Goal: Task Accomplishment & Management: Manage account settings

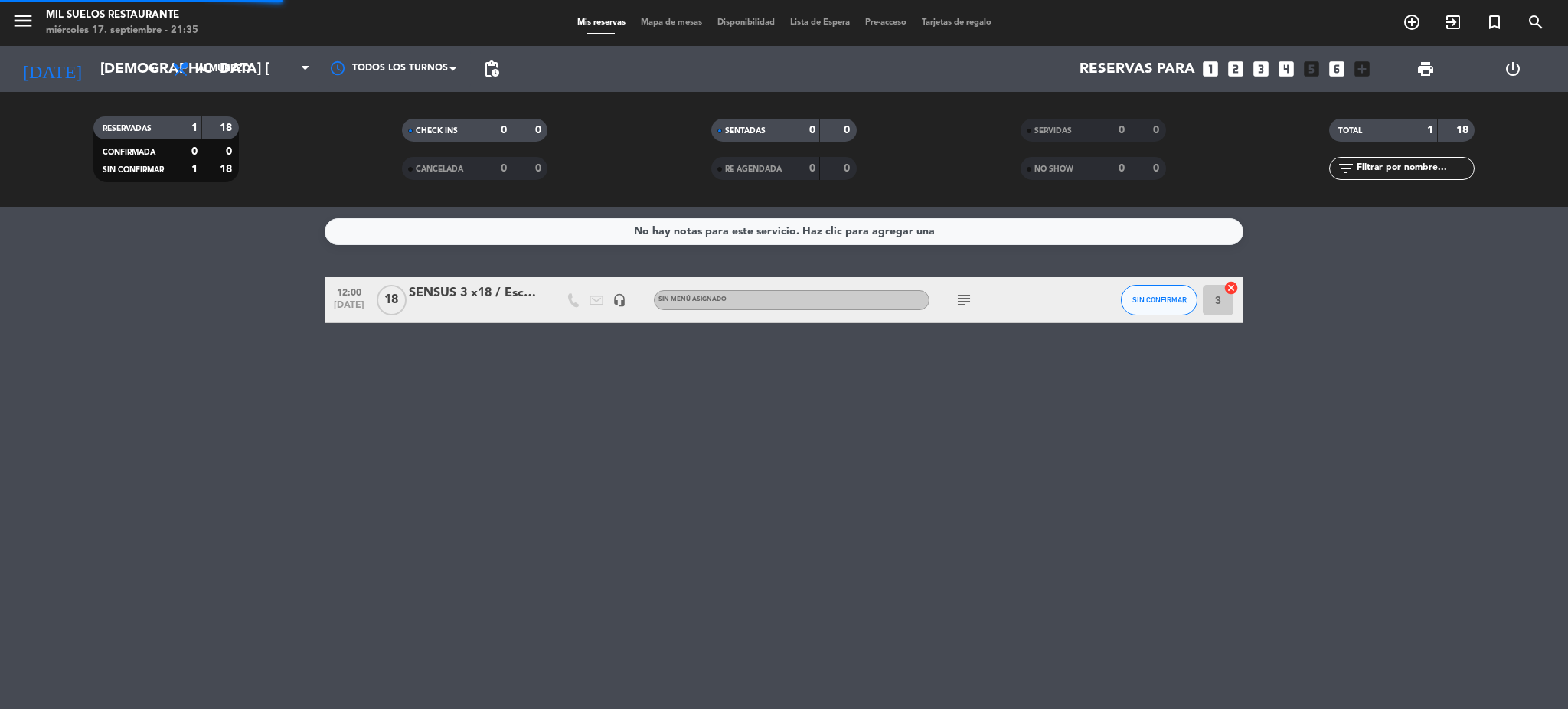
click at [201, 82] on span "Almuerzo" at bounding box center [240, 69] width 153 height 34
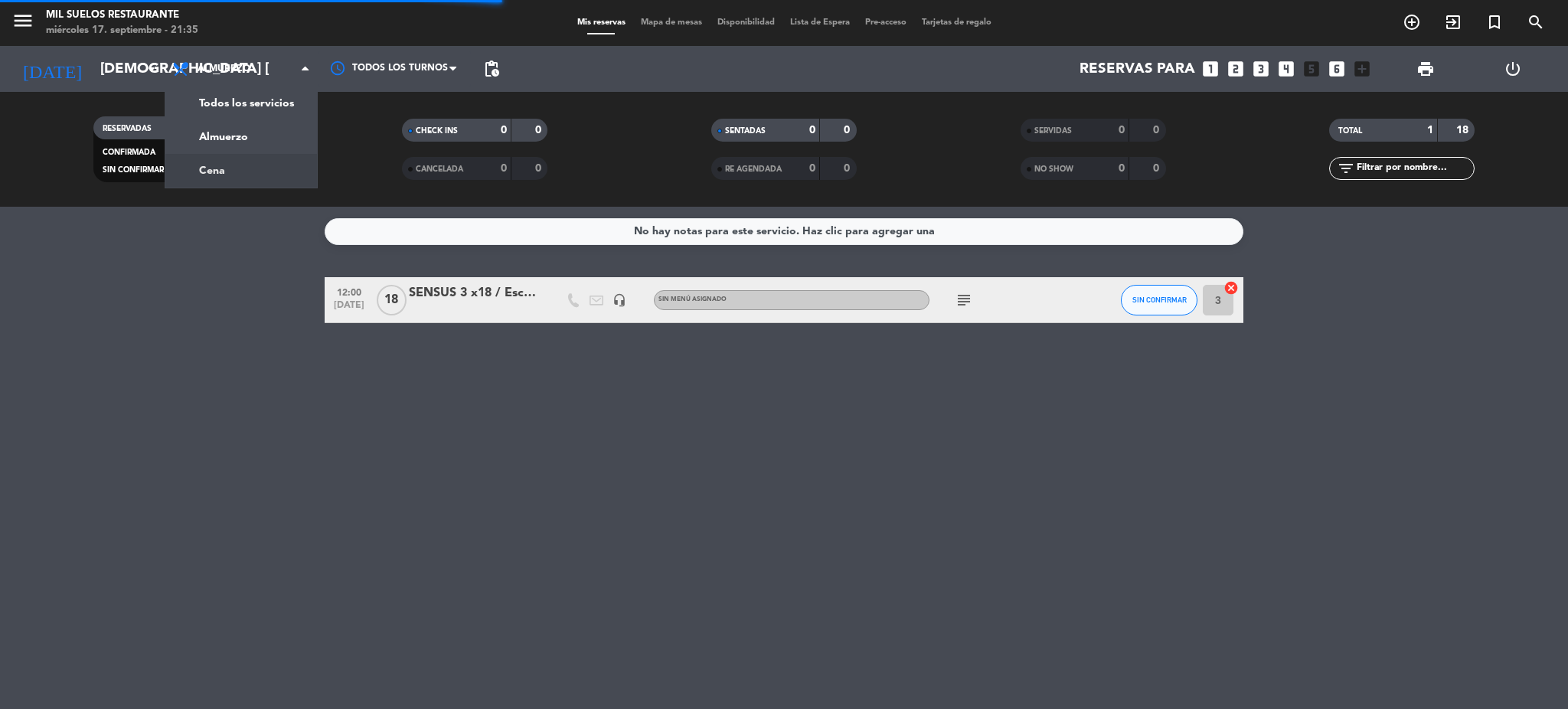
click at [220, 170] on div "menu Mil Suelos Restaurante miércoles 17. septiembre - 21:35 Mis reservas Mapa …" at bounding box center [784, 103] width 1568 height 207
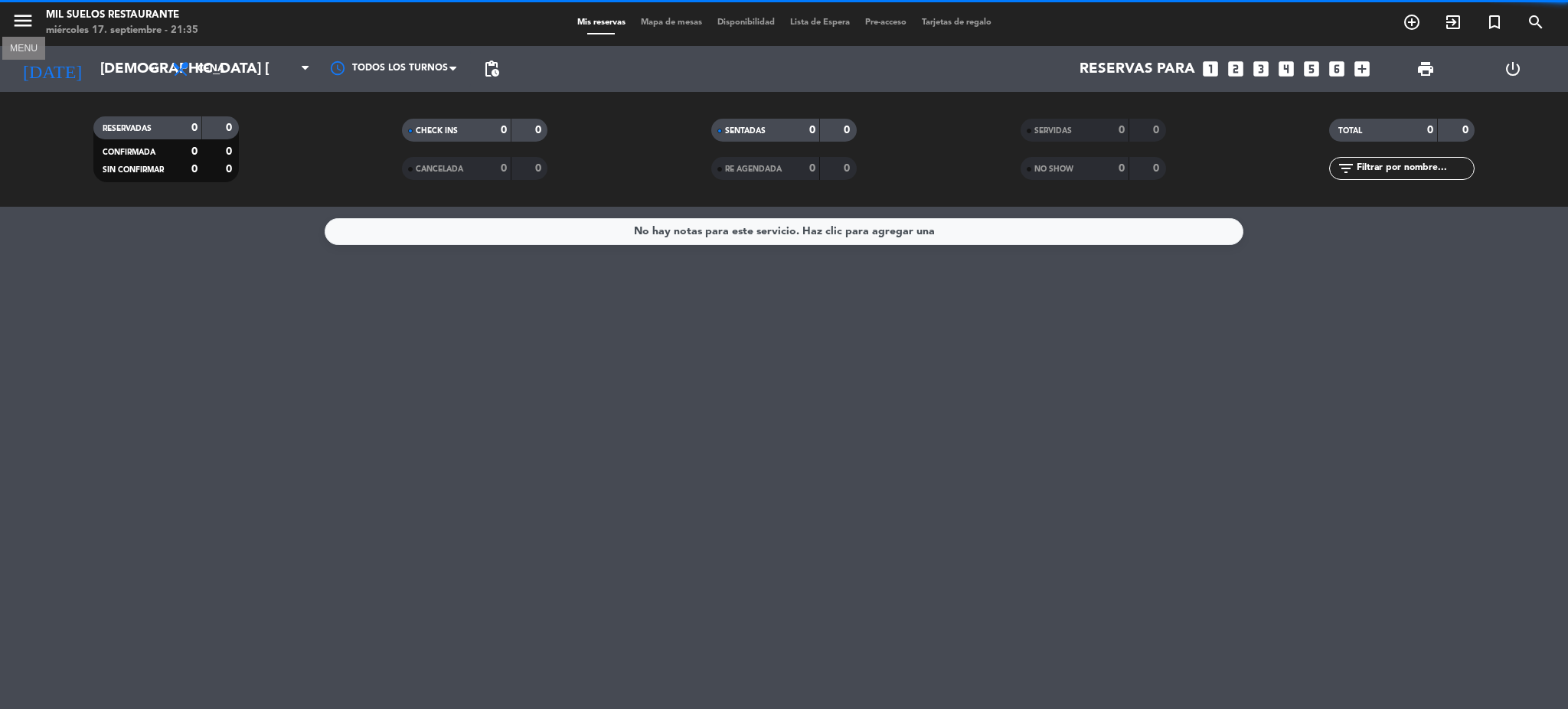
click at [13, 20] on icon "menu" at bounding box center [23, 21] width 23 height 23
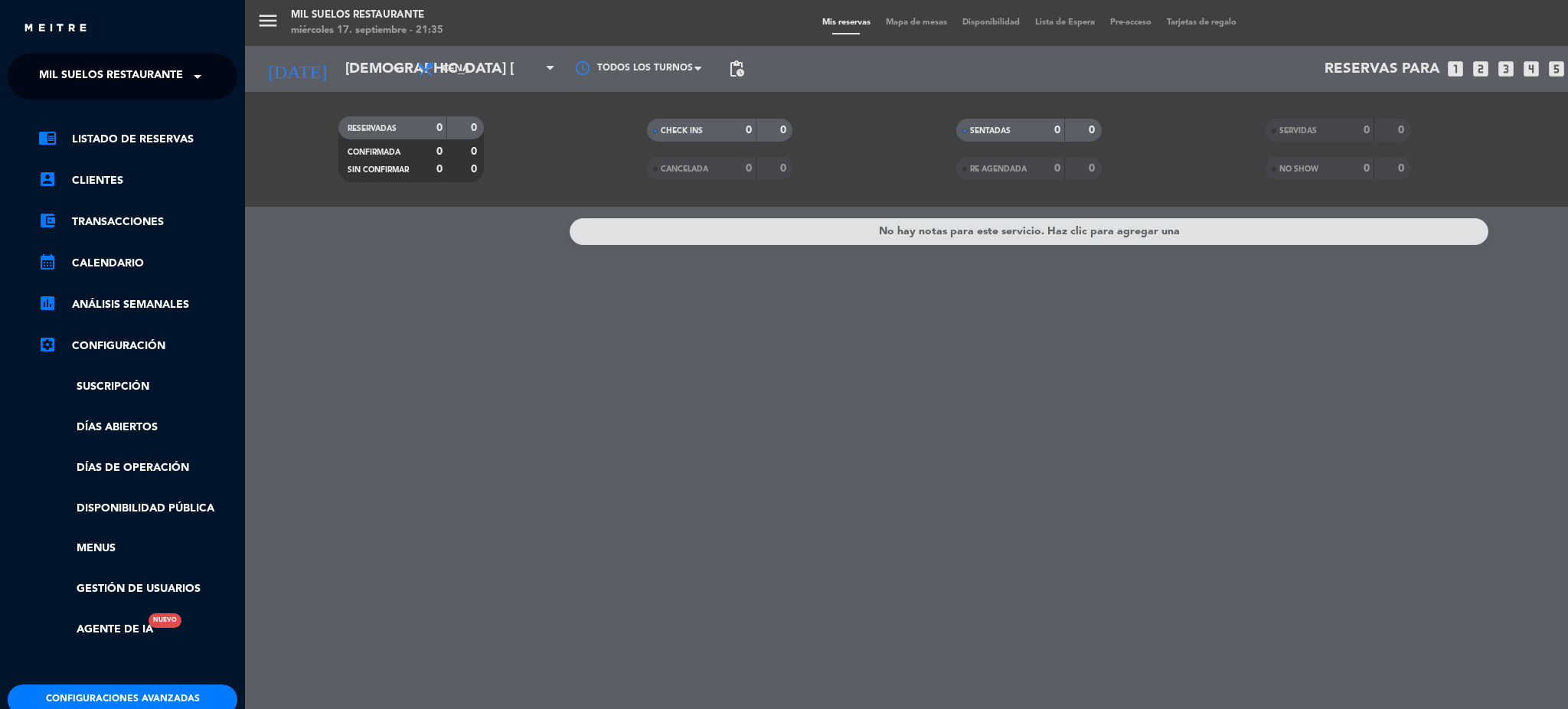
click at [95, 85] on span "Mil Suelos Restaurante" at bounding box center [111, 77] width 144 height 32
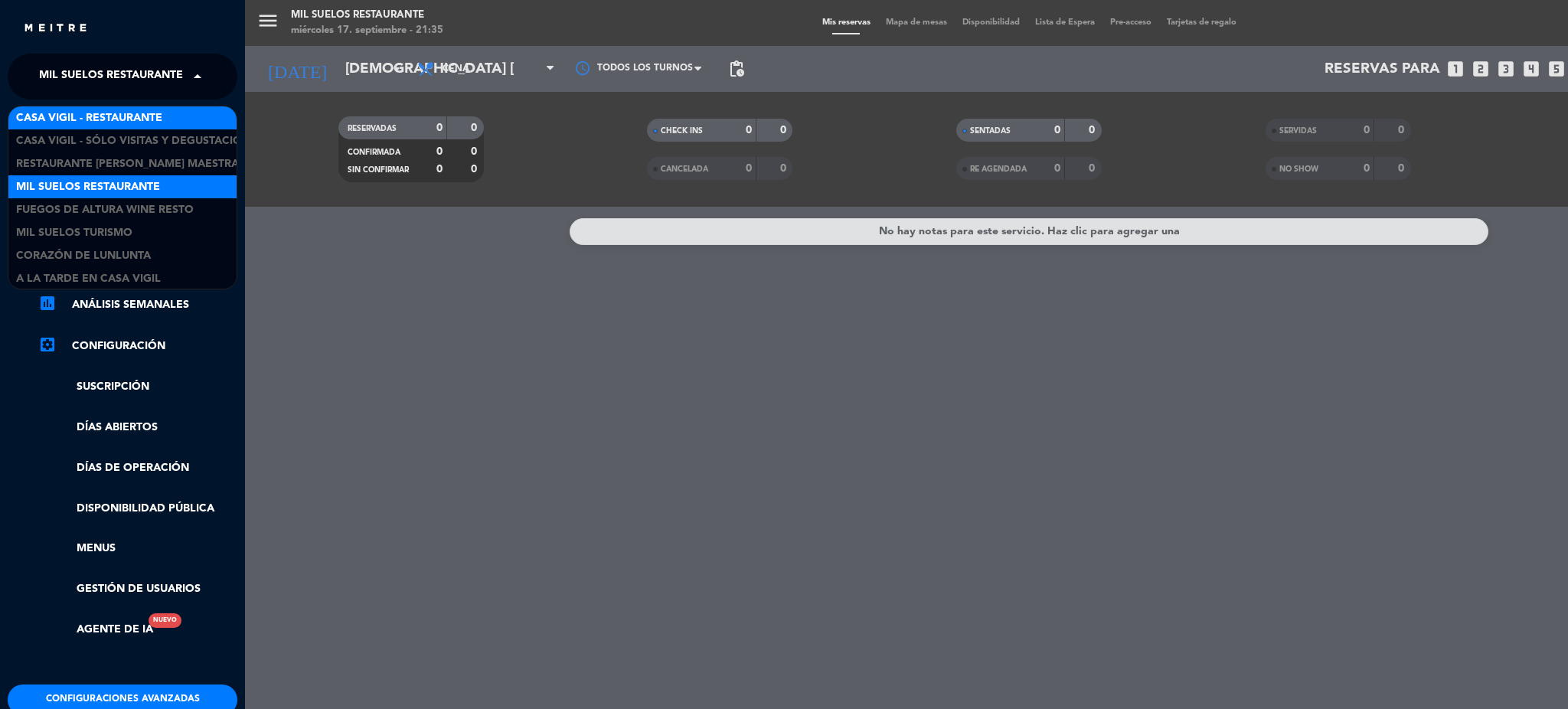
scroll to position [2, 0]
click at [145, 117] on span "Casa Vigil - Restaurante" at bounding box center [89, 117] width 146 height 18
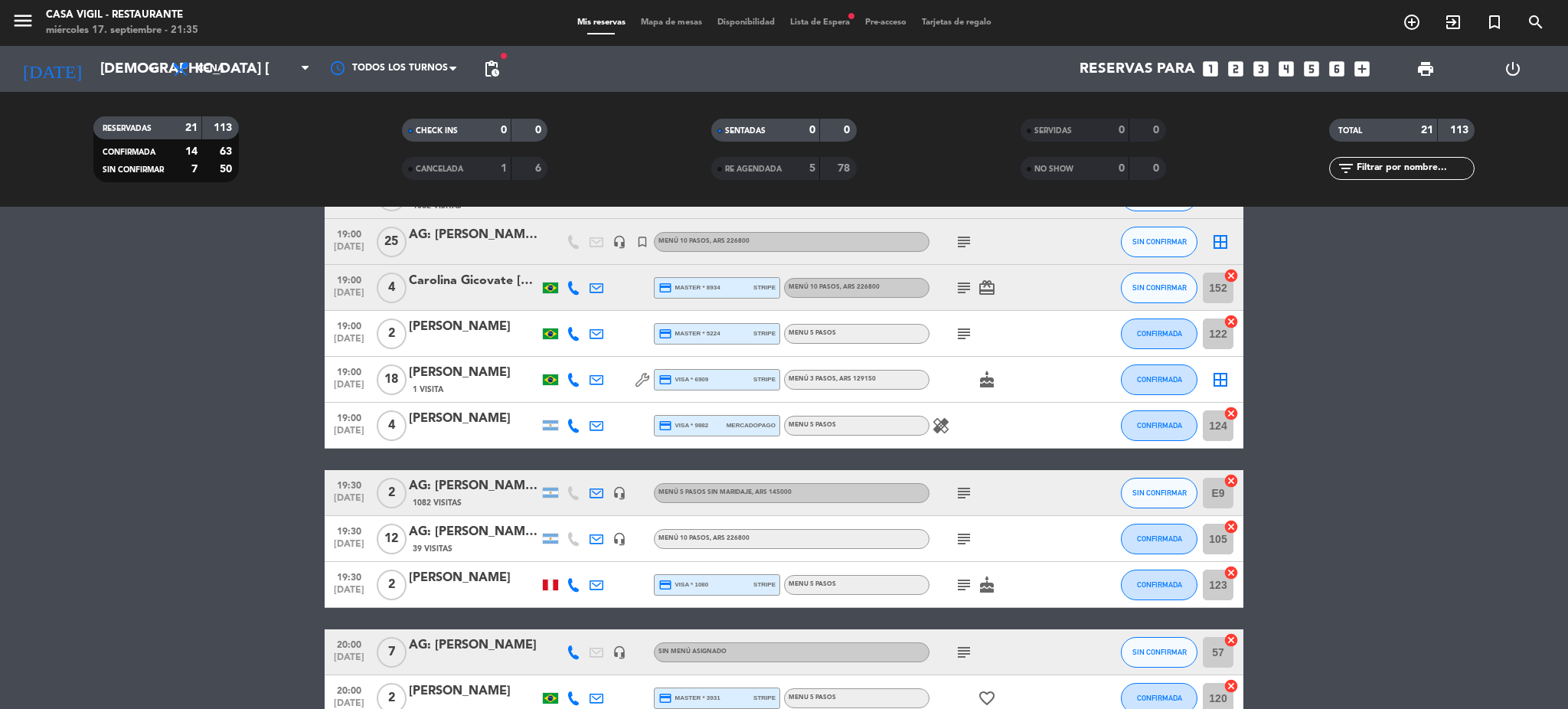
scroll to position [0, 0]
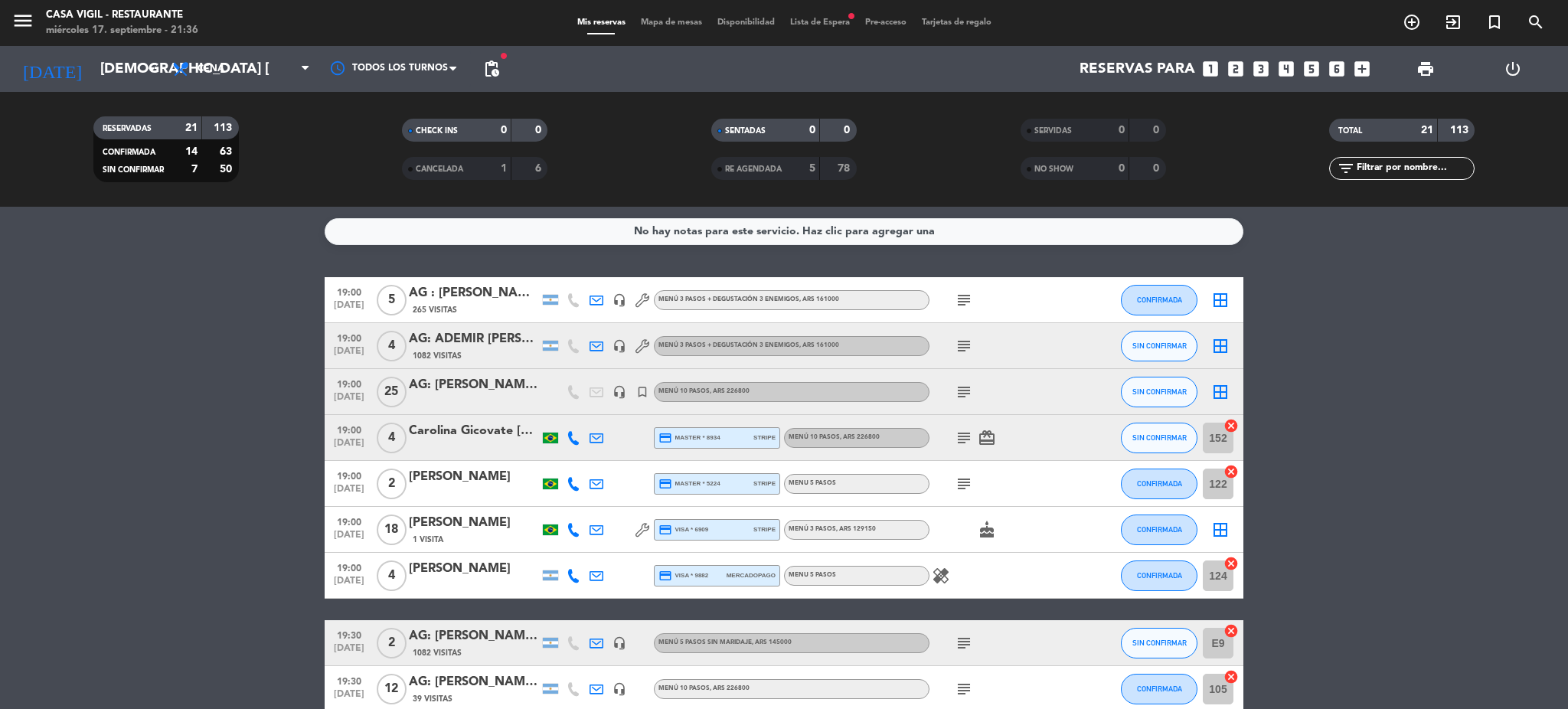
click at [467, 386] on div "AG: [PERSON_NAME] X 25 / [PERSON_NAME]" at bounding box center [473, 385] width 130 height 20
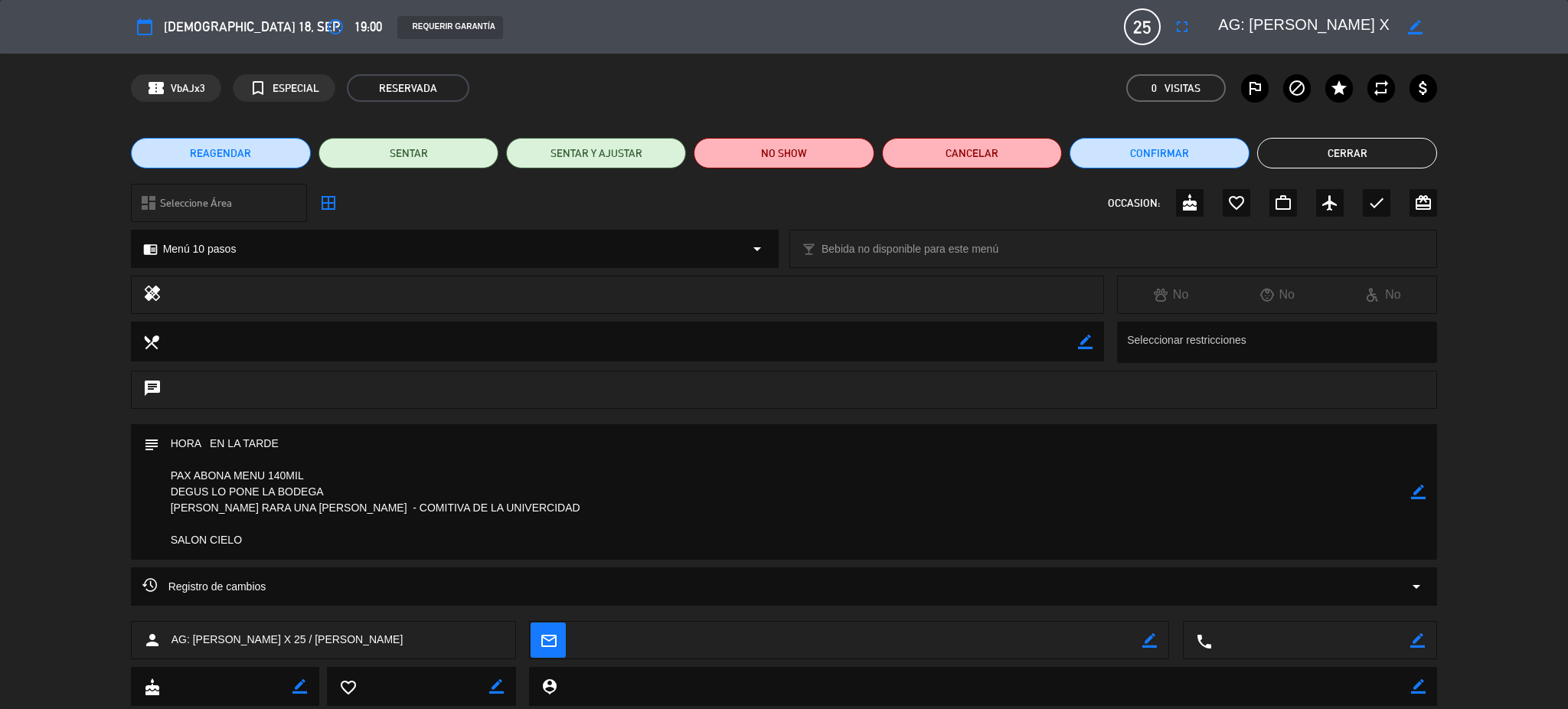
click at [1313, 144] on button "Cerrar" at bounding box center [1347, 153] width 180 height 31
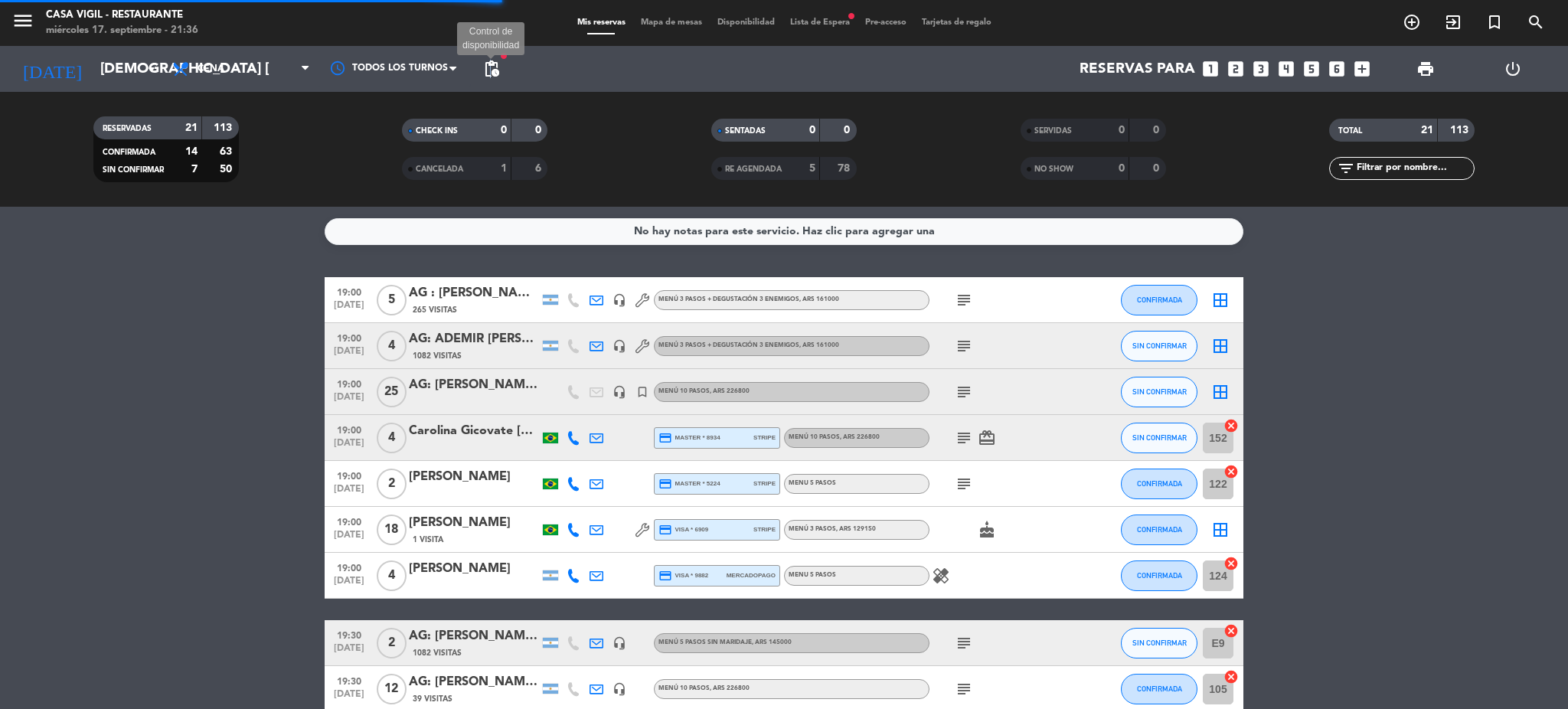
click at [490, 71] on span "pending_actions" at bounding box center [492, 69] width 18 height 18
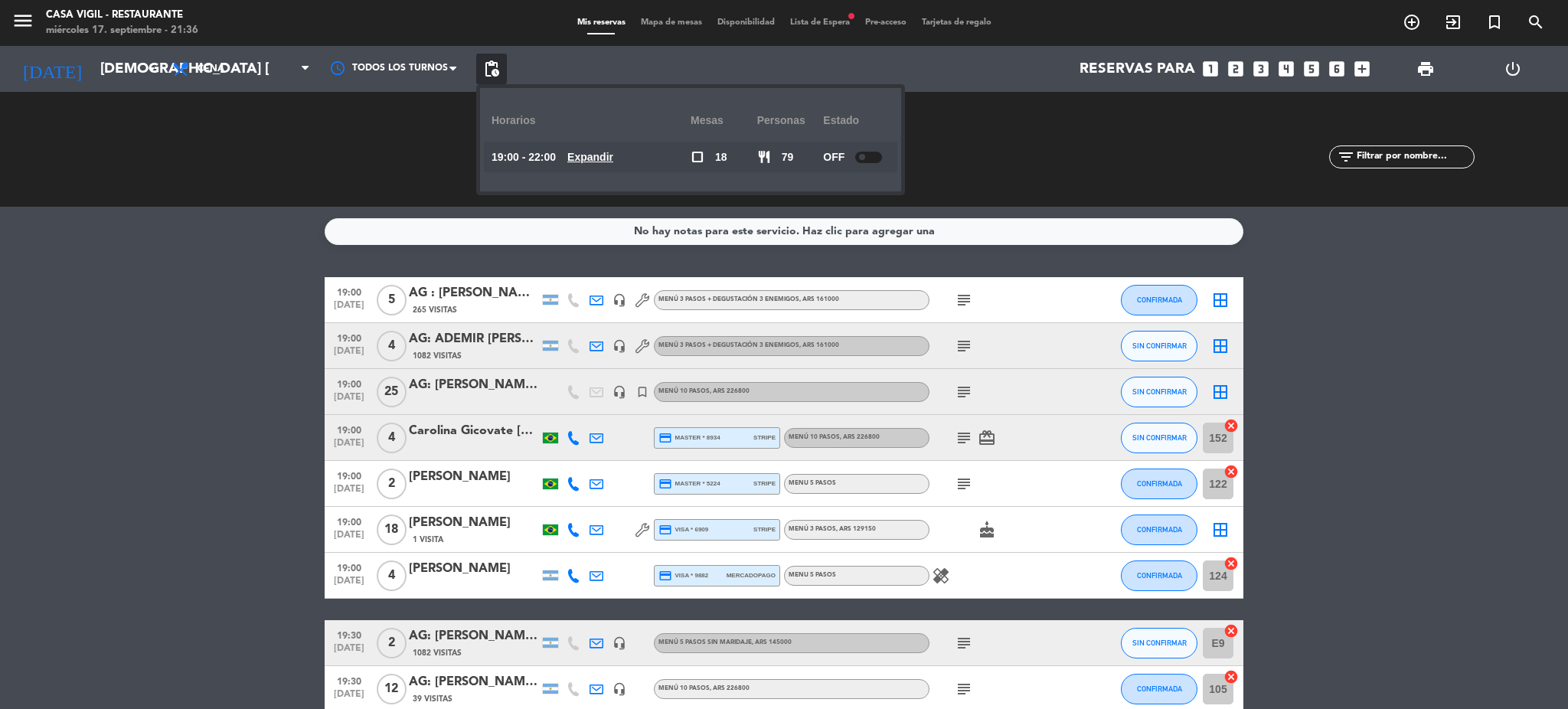
click at [864, 151] on div at bounding box center [868, 157] width 27 height 12
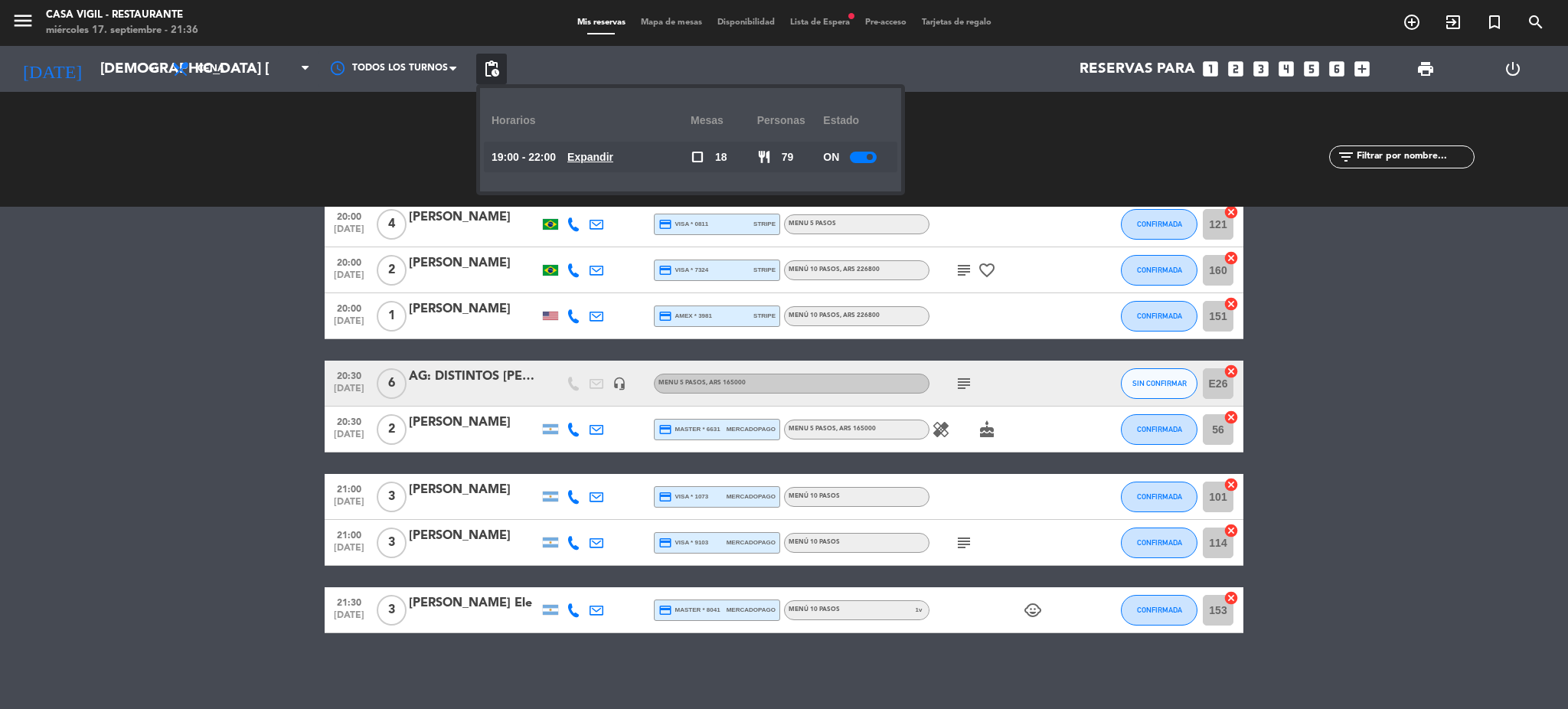
click at [1385, 157] on input "text" at bounding box center [1414, 157] width 118 height 17
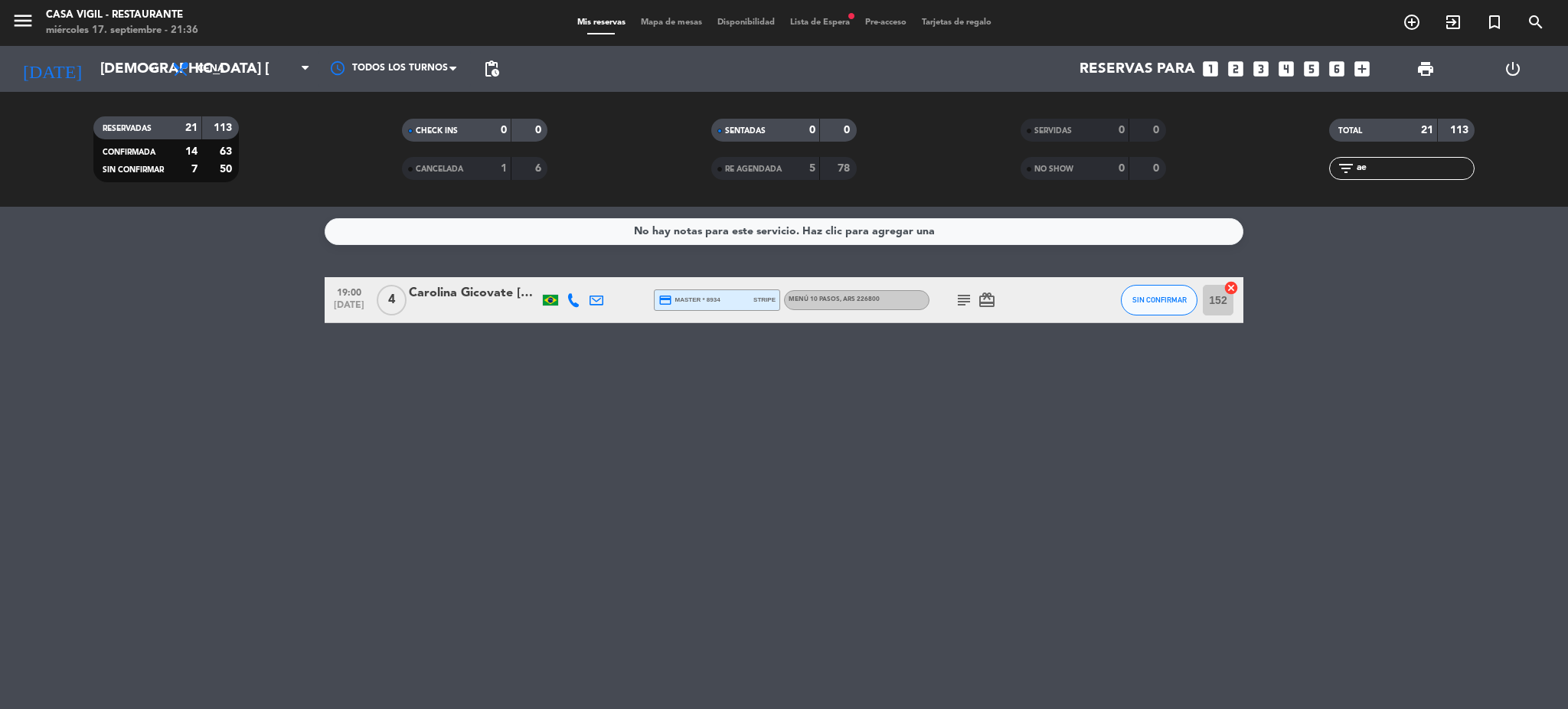
type input "a"
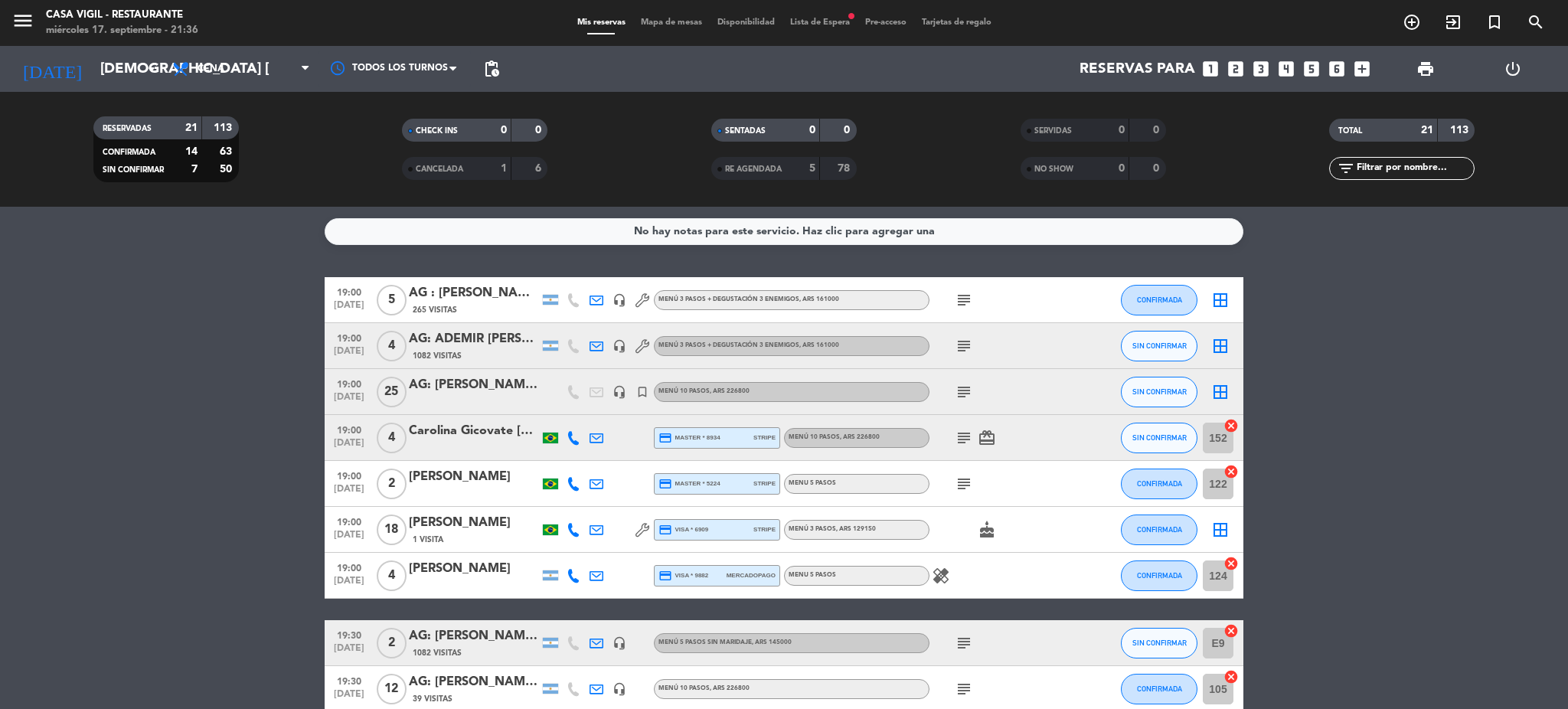
click at [824, 21] on span "Lista de Espera fiber_manual_record" at bounding box center [820, 22] width 75 height 8
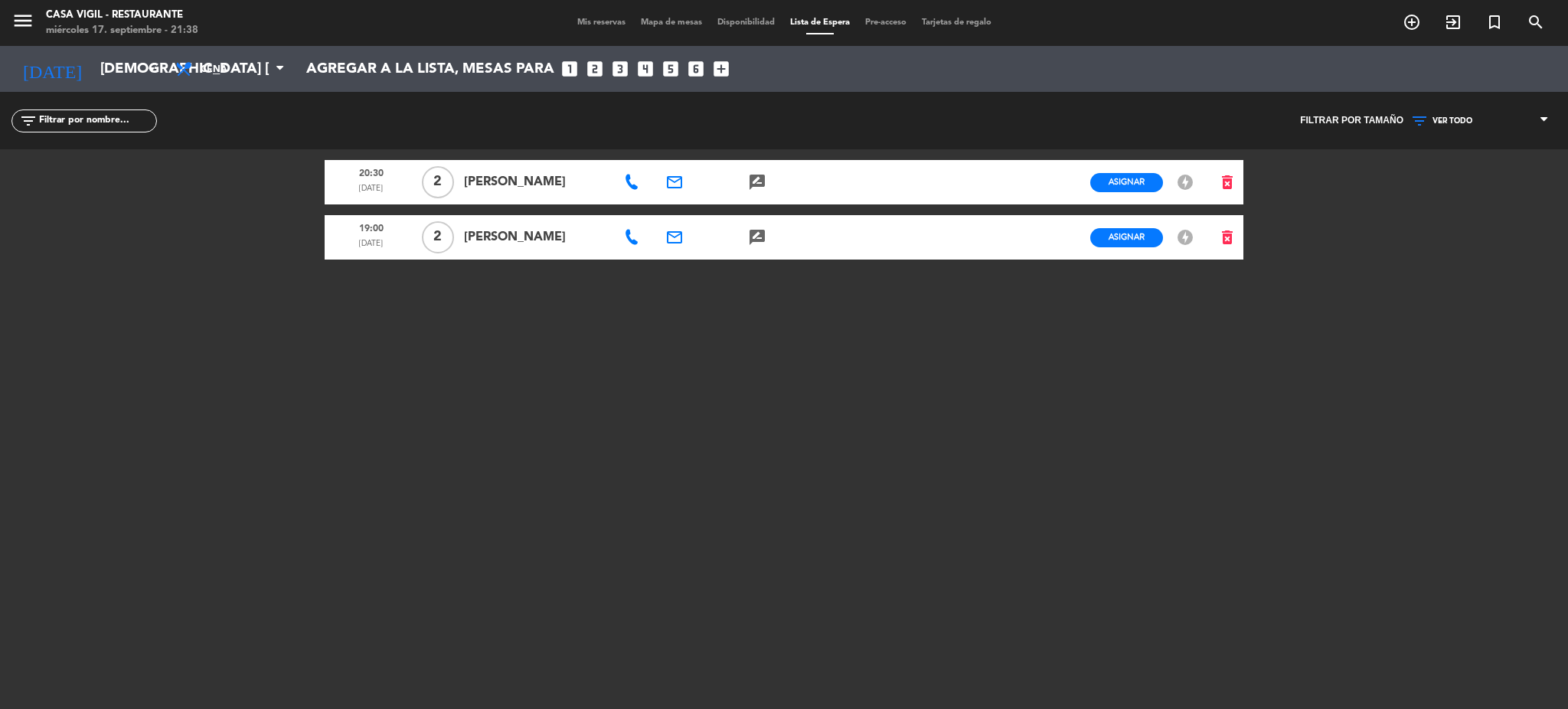
click at [598, 23] on span "Mis reservas" at bounding box center [601, 22] width 64 height 8
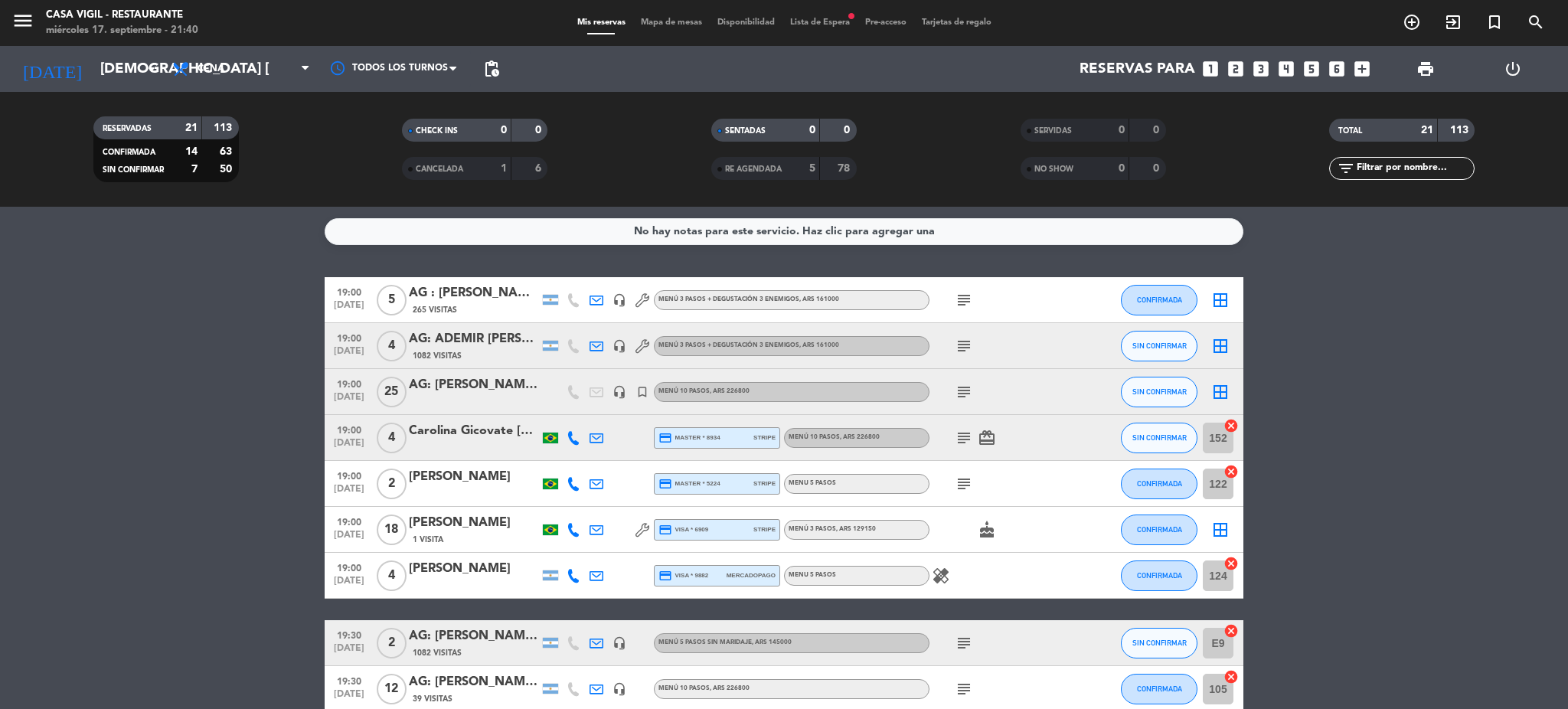
click at [847, 25] on span "Lista de Espera fiber_manual_record" at bounding box center [820, 22] width 75 height 8
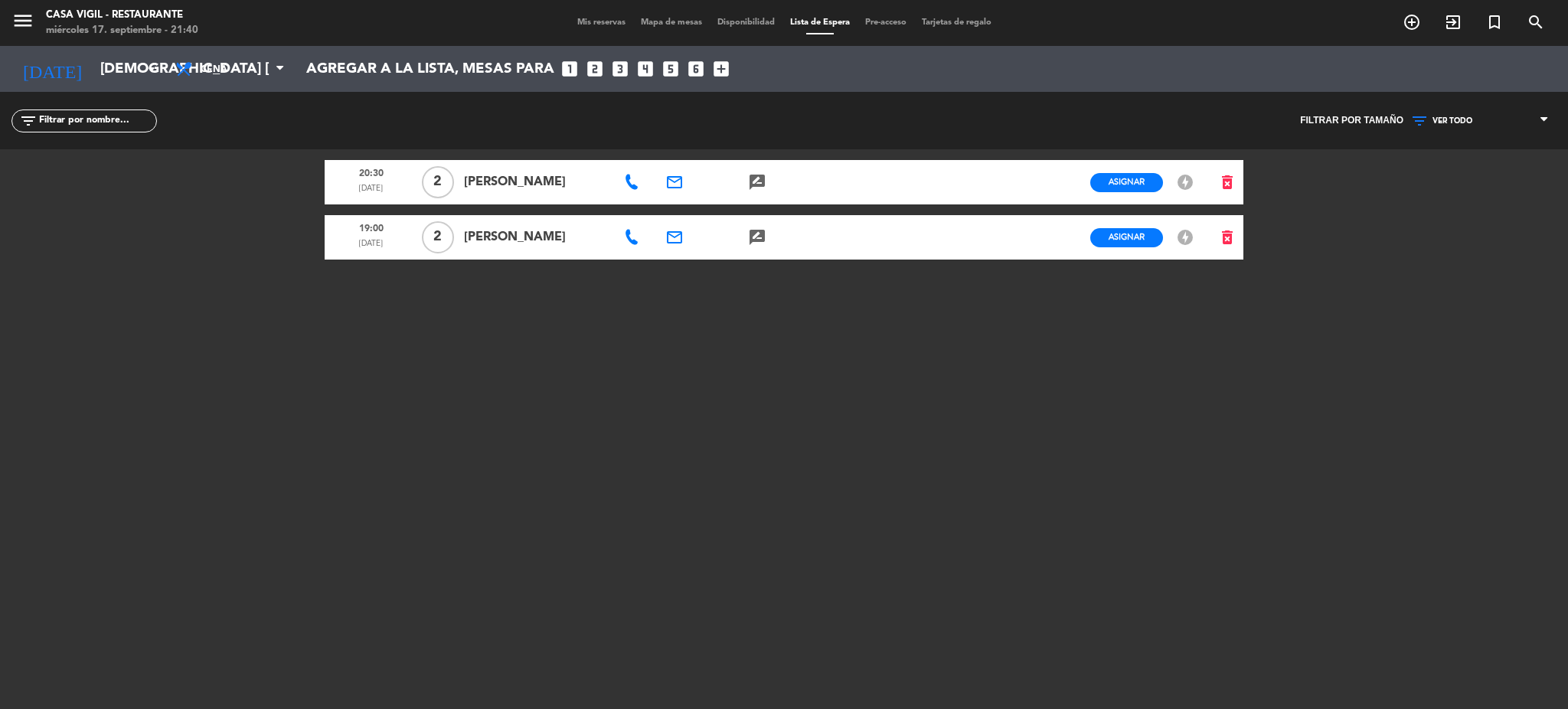
click at [627, 184] on icon at bounding box center [632, 182] width 15 height 15
click at [702, 158] on span "content_paste" at bounding box center [708, 155] width 12 height 12
click at [622, 240] on div at bounding box center [633, 237] width 41 height 45
click at [632, 238] on icon at bounding box center [632, 237] width 15 height 15
click at [686, 204] on span "Copiar" at bounding box center [681, 210] width 32 height 16
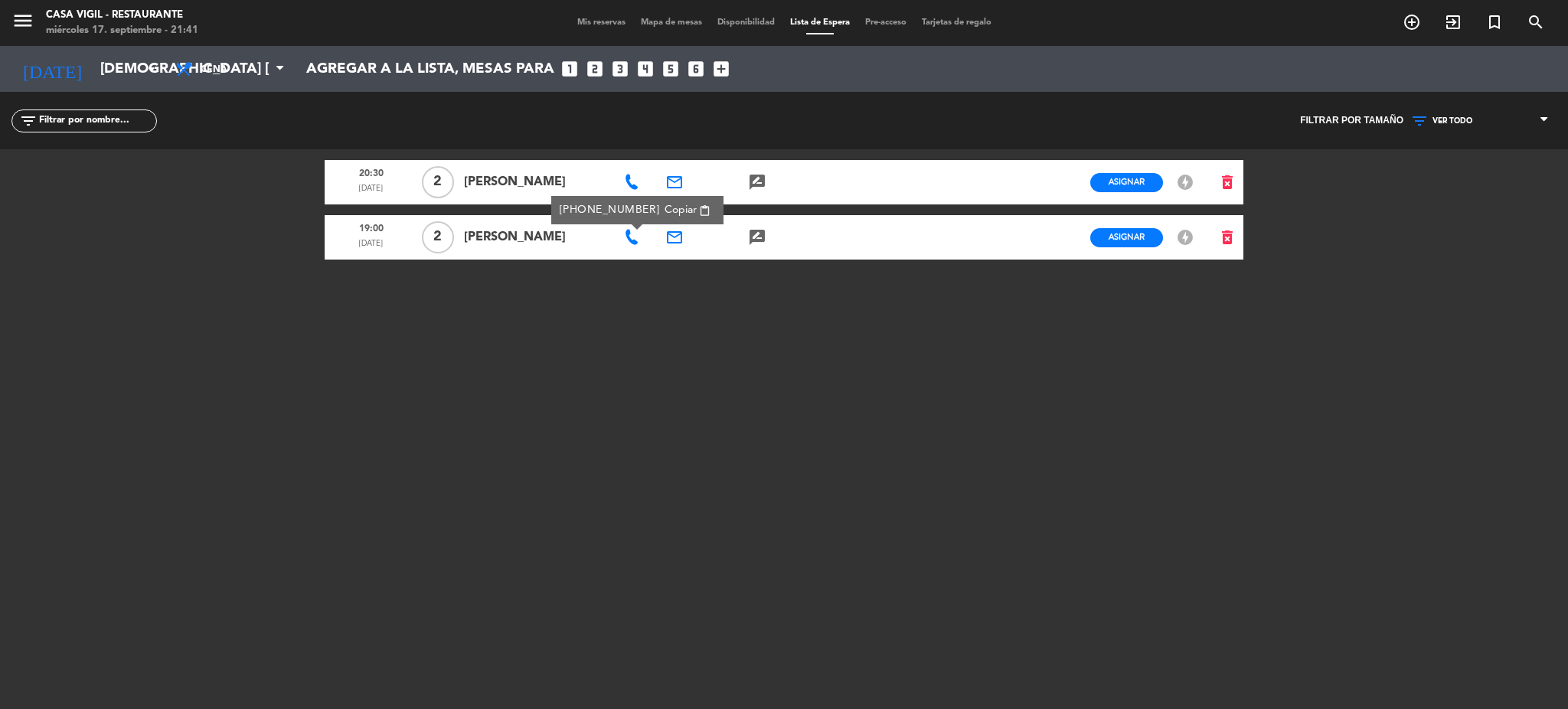
click at [699, 210] on span "content_paste" at bounding box center [704, 210] width 12 height 12
drag, startPoint x: 544, startPoint y: 182, endPoint x: 464, endPoint y: 187, distance: 80.2
click at [464, 187] on span "[PERSON_NAME]" at bounding box center [535, 182] width 143 height 20
copy span "[PERSON_NAME]"
drag, startPoint x: 547, startPoint y: 236, endPoint x: 466, endPoint y: 236, distance: 81.0
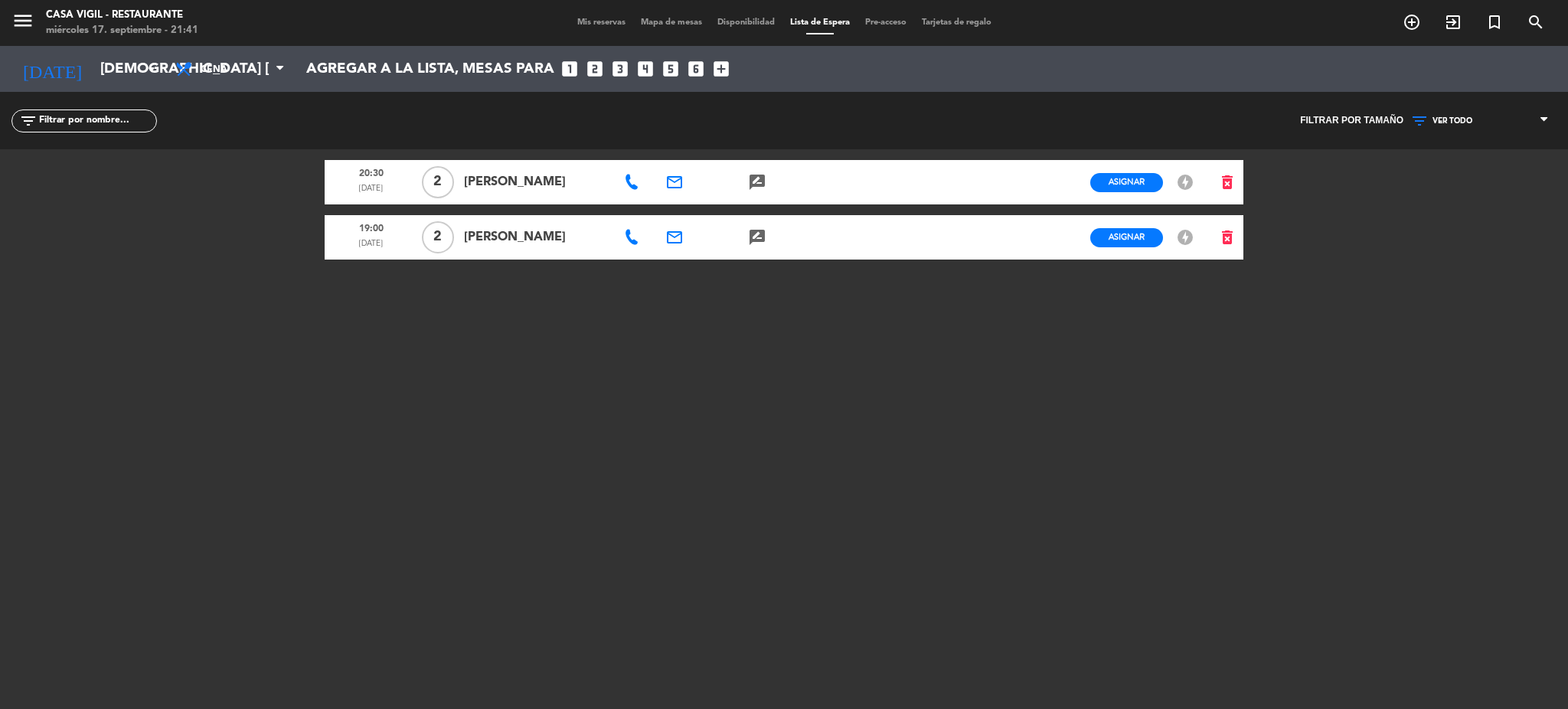
click at [466, 236] on span "[PERSON_NAME]" at bounding box center [535, 237] width 143 height 20
copy span "[PERSON_NAME]"
click at [1113, 177] on span "Asignar" at bounding box center [1126, 181] width 36 height 12
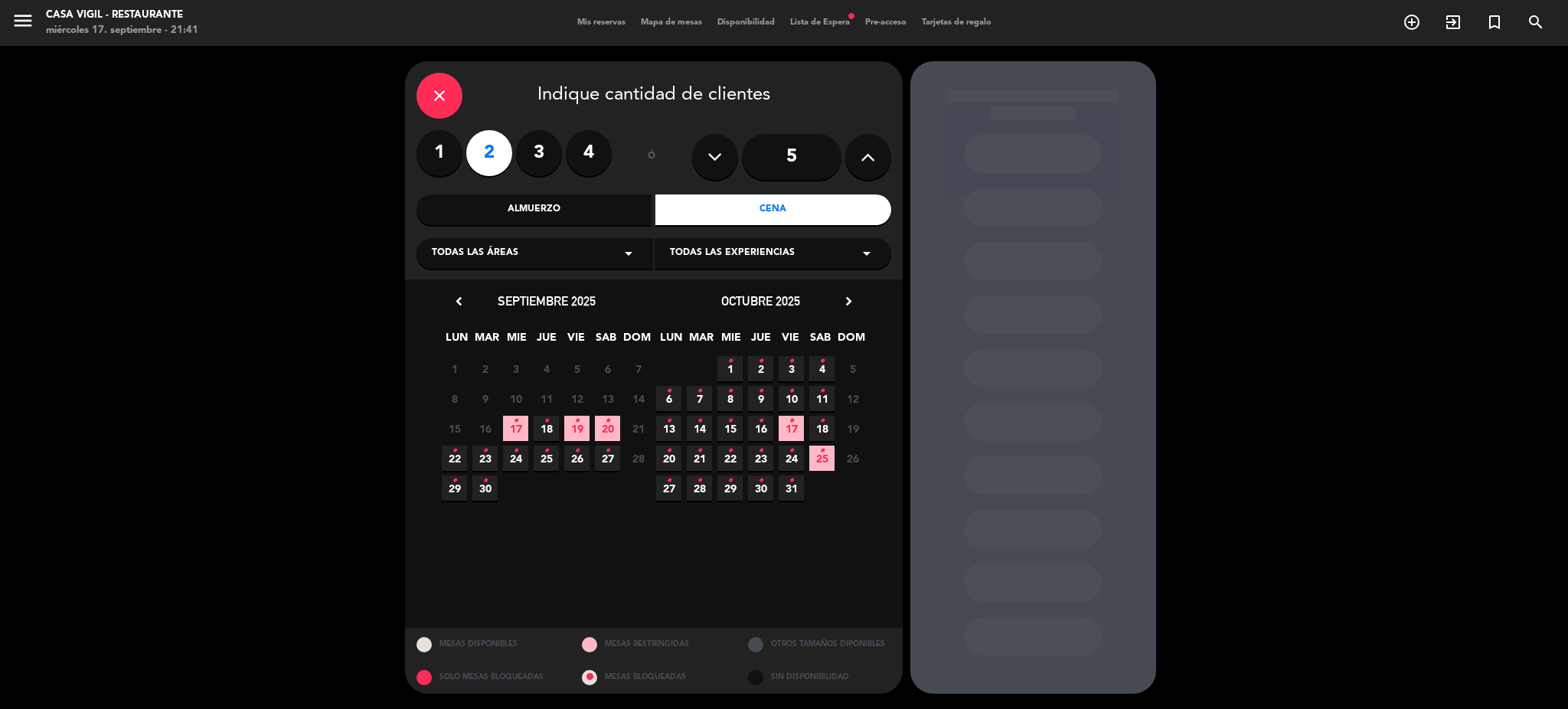
click at [544, 429] on icon "•" at bounding box center [545, 421] width 5 height 25
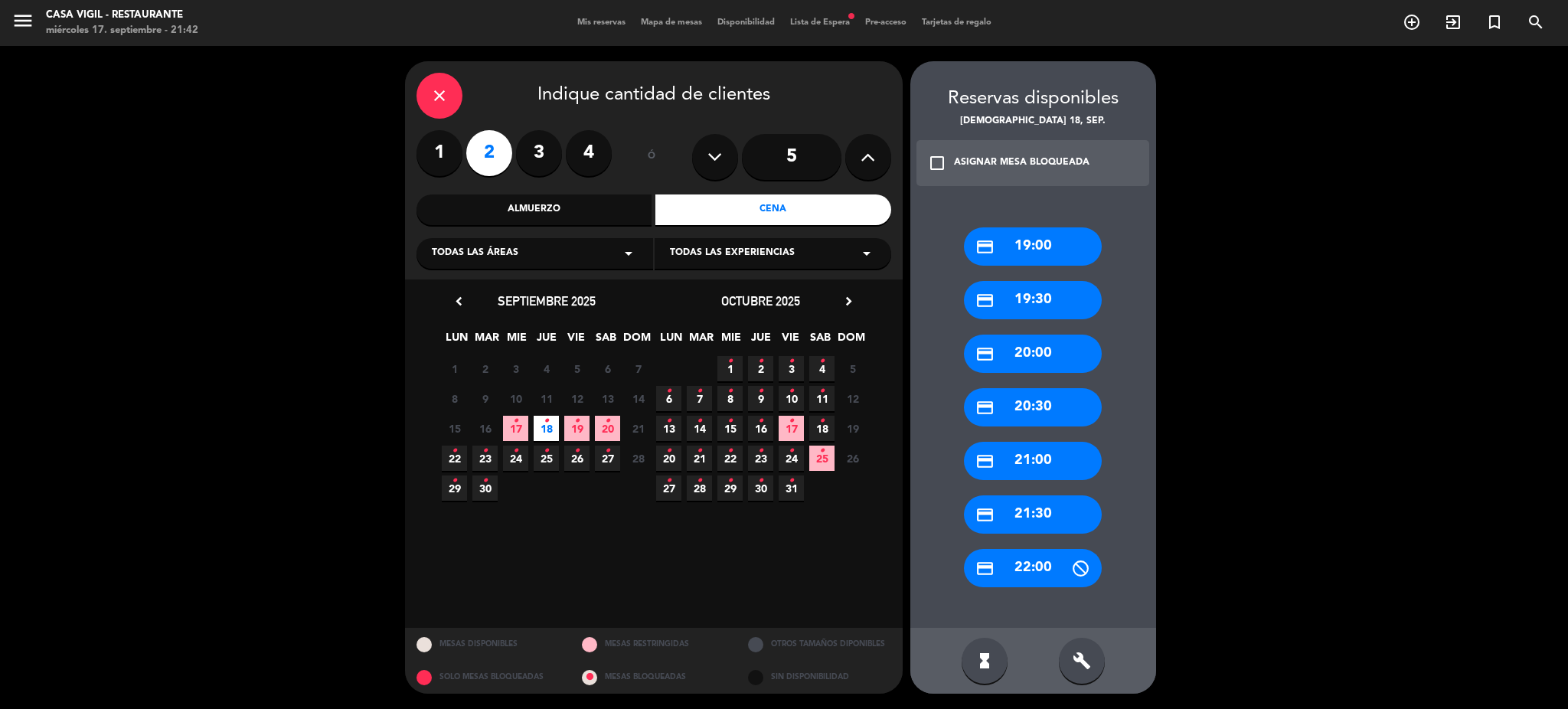
click at [1052, 408] on div "credit_card 20:30" at bounding box center [1033, 407] width 138 height 38
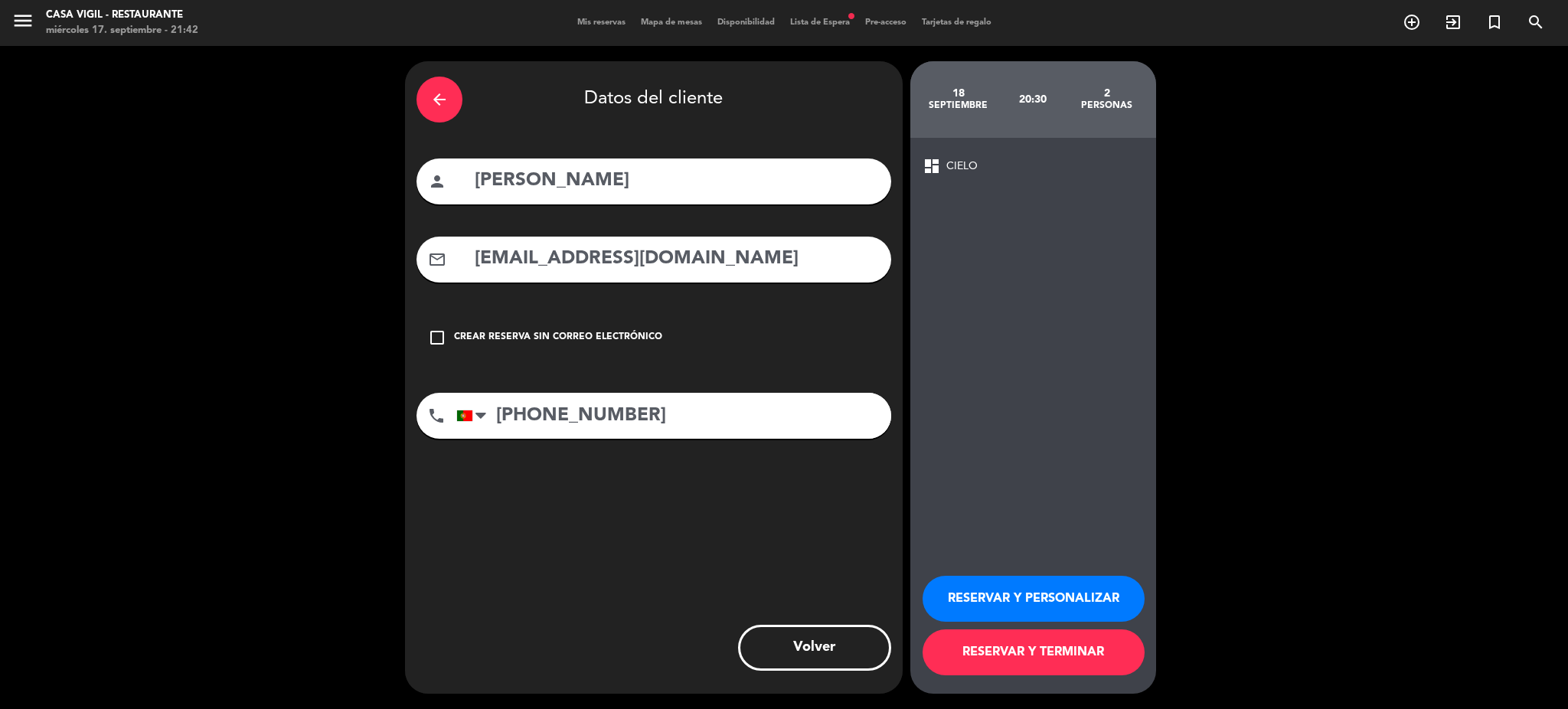
click at [1051, 654] on button "RESERVAR Y TERMINAR" at bounding box center [1033, 652] width 222 height 46
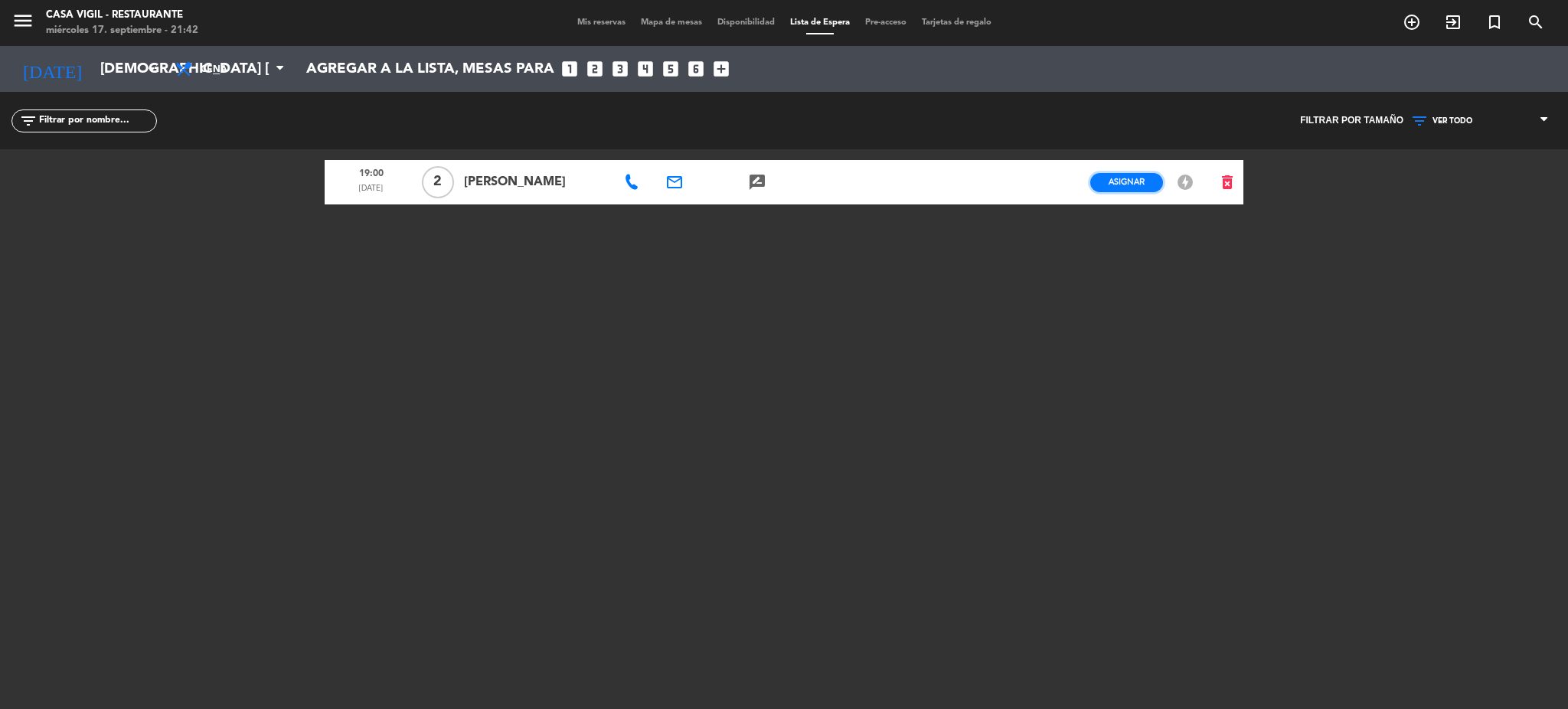
click at [1119, 184] on span "Asignar" at bounding box center [1126, 181] width 36 height 12
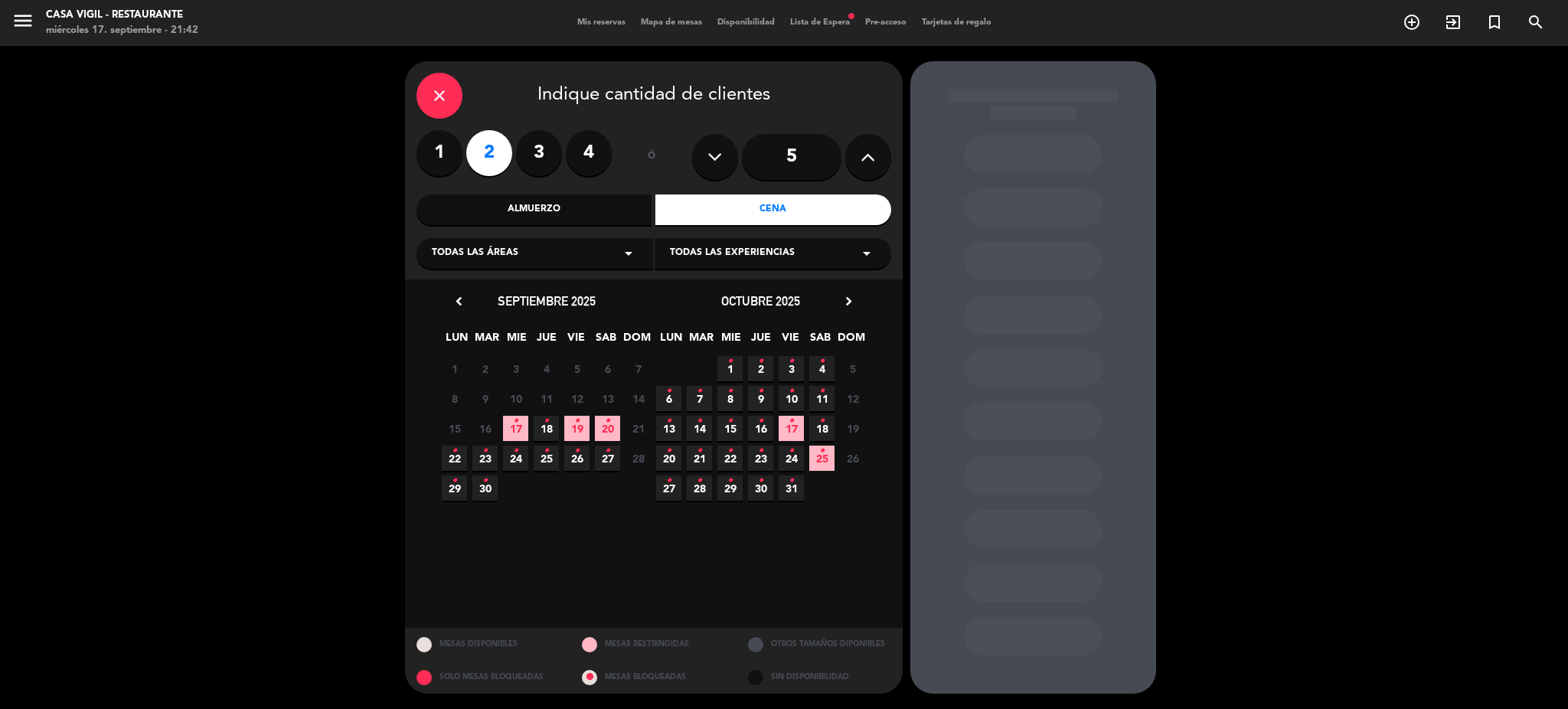
click at [543, 429] on icon "•" at bounding box center [545, 421] width 5 height 25
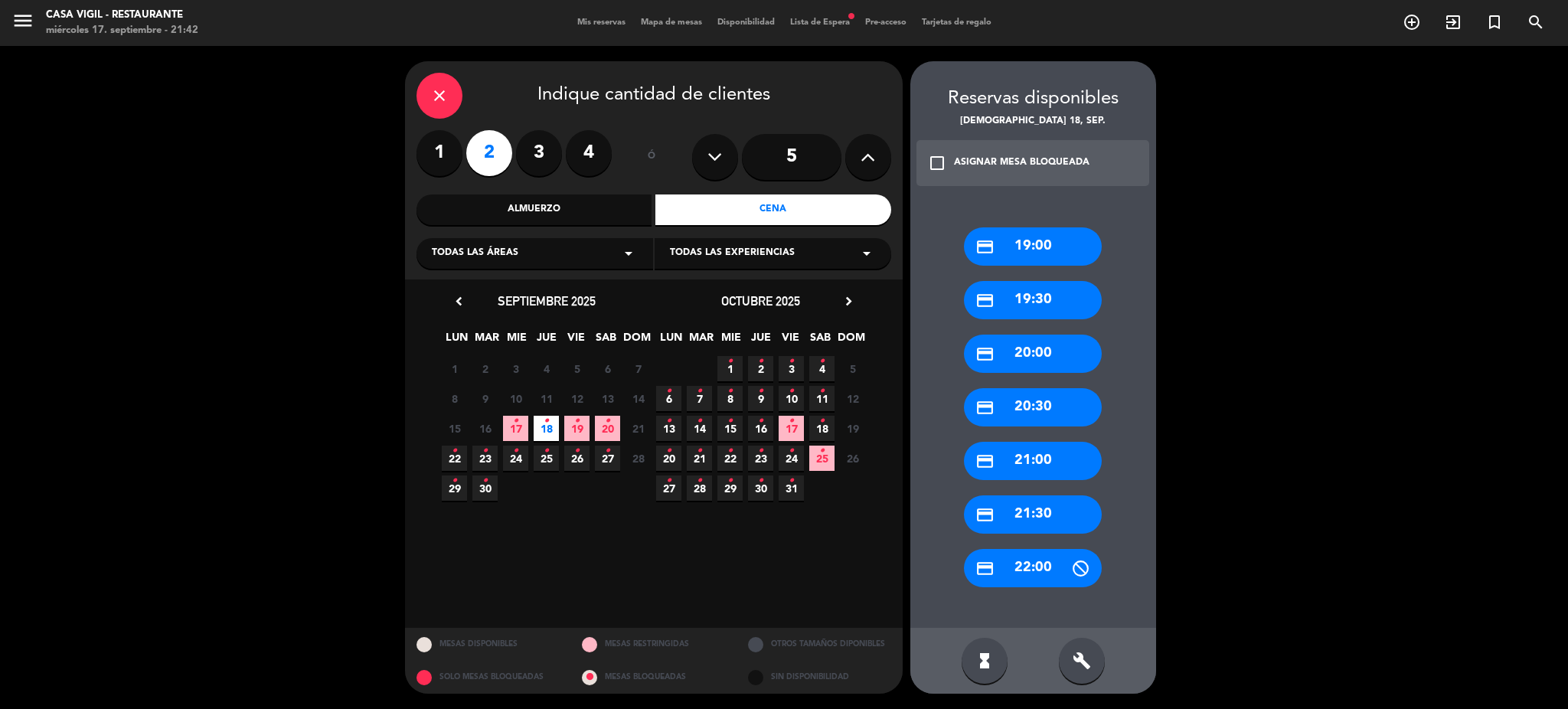
click at [1034, 244] on div "credit_card 19:00" at bounding box center [1033, 247] width 138 height 38
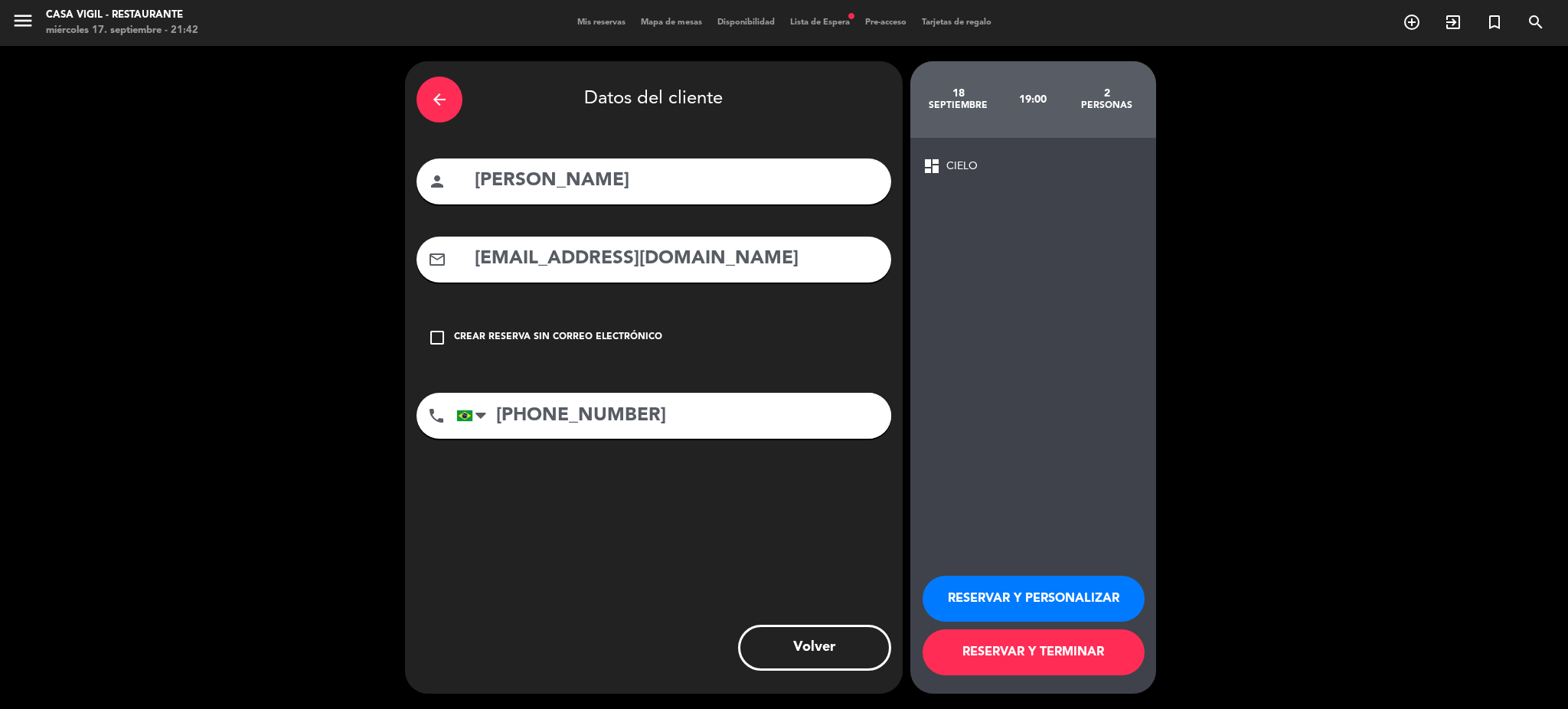
click at [1087, 646] on button "RESERVAR Y TERMINAR" at bounding box center [1033, 652] width 222 height 46
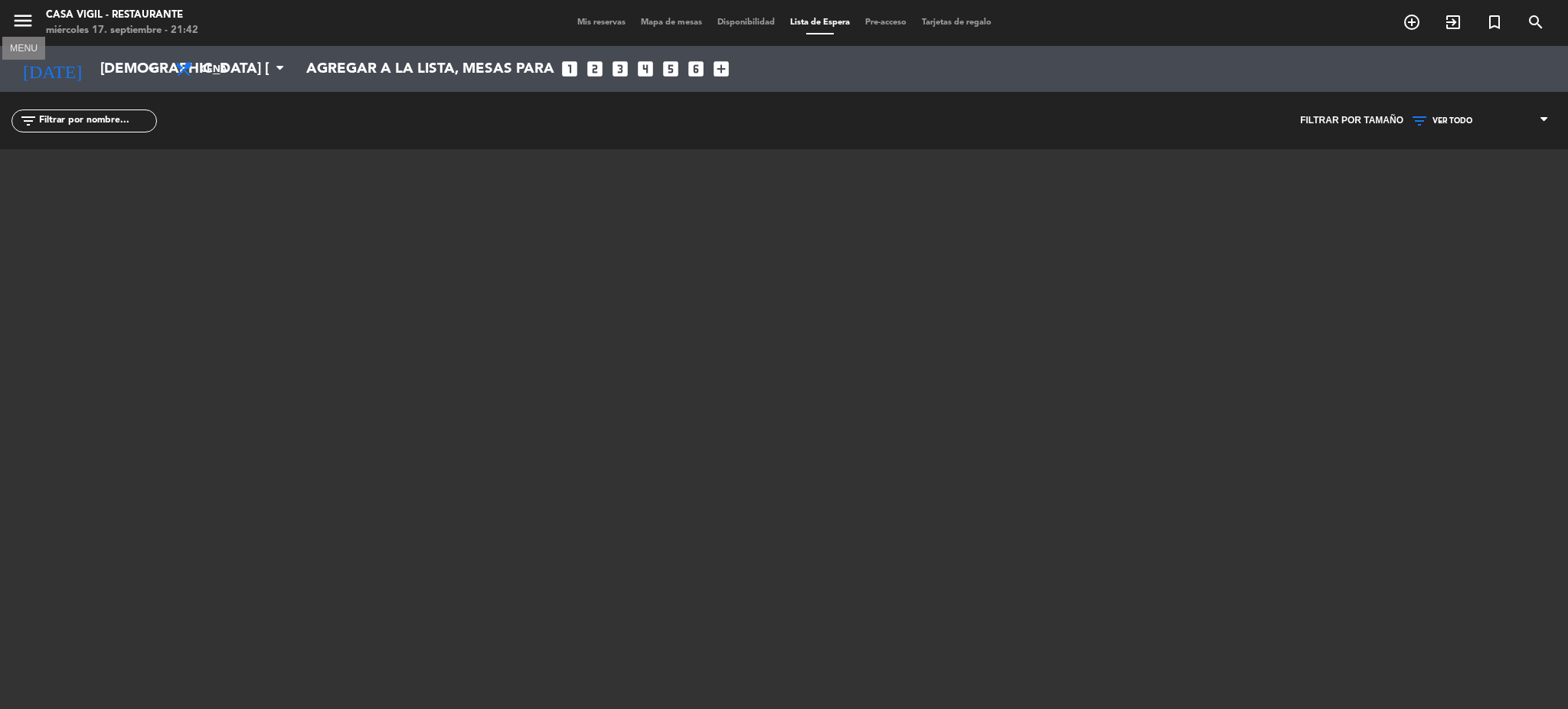
drag, startPoint x: 15, startPoint y: 14, endPoint x: 42, endPoint y: 38, distance: 36.1
click at [15, 14] on icon "menu" at bounding box center [23, 21] width 23 height 23
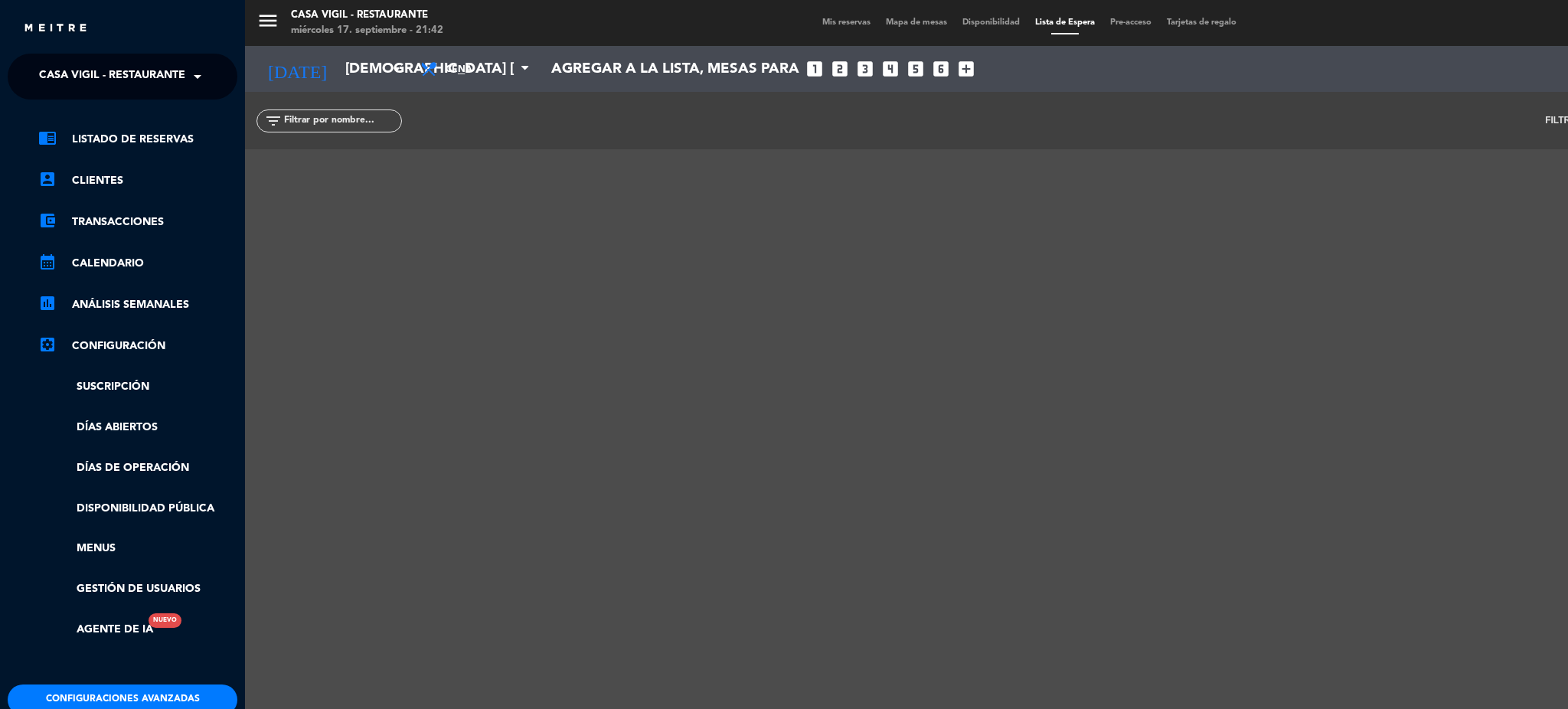
click at [101, 72] on span "Casa Vigil - Restaurante" at bounding box center [112, 77] width 146 height 32
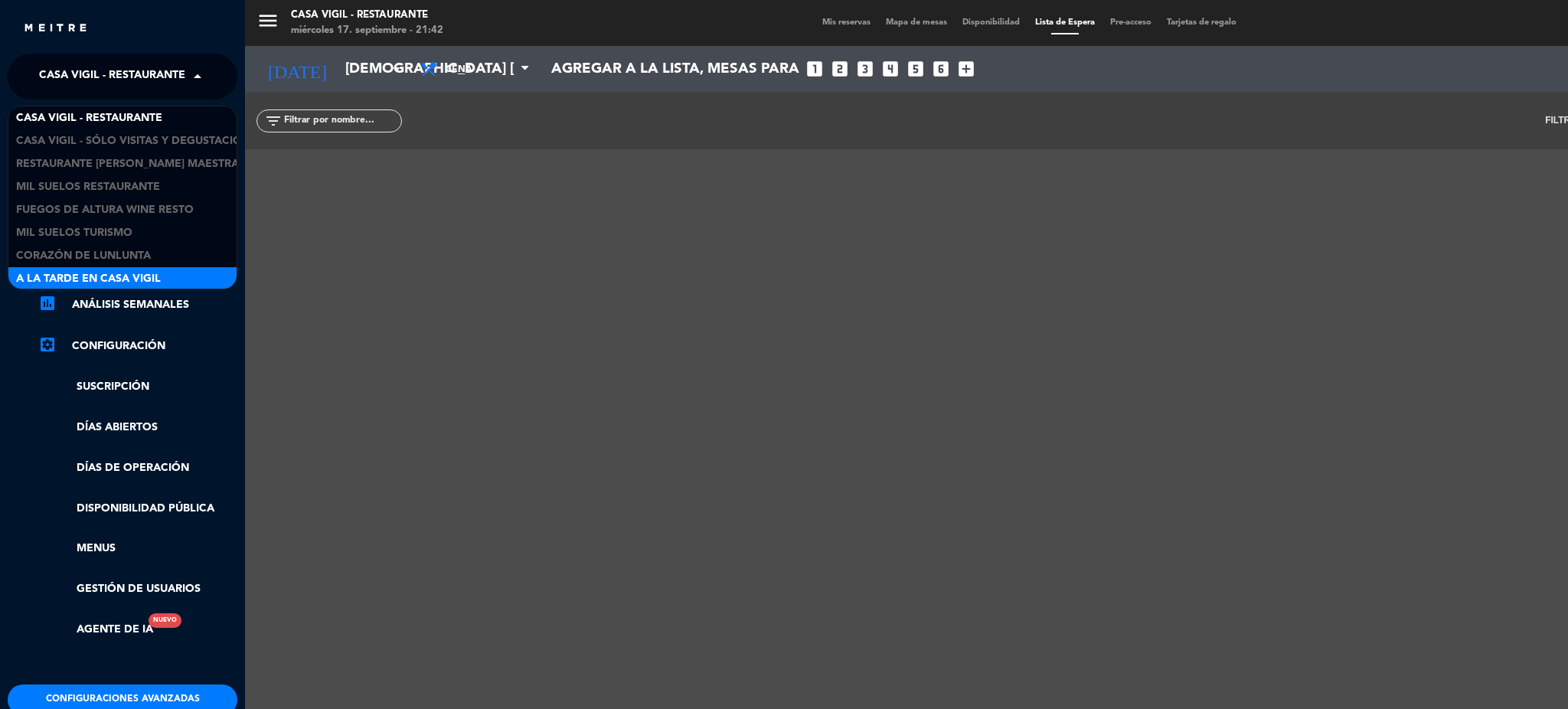
click at [119, 270] on span "A la tarde en Casa Vigil" at bounding box center [88, 279] width 144 height 18
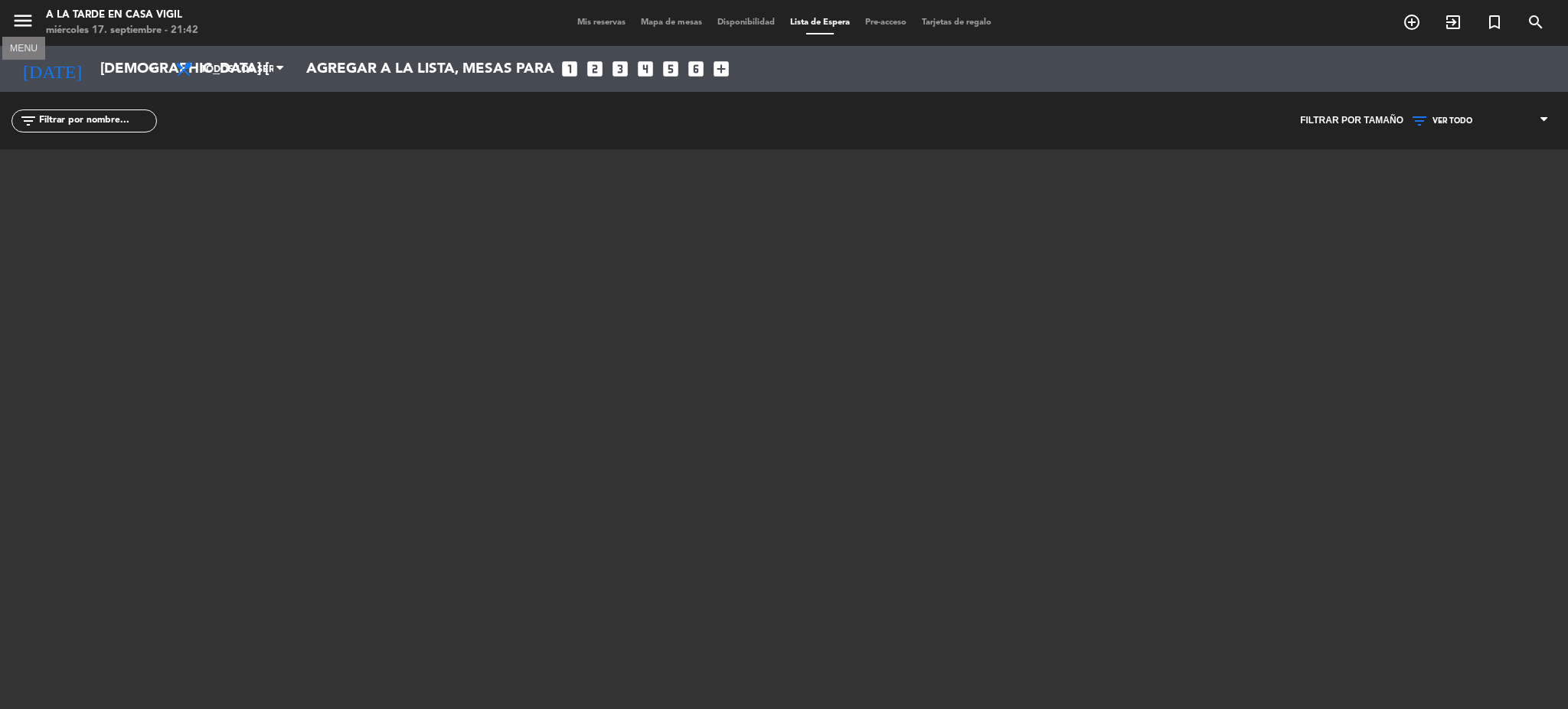
click at [19, 21] on icon "menu" at bounding box center [23, 21] width 23 height 23
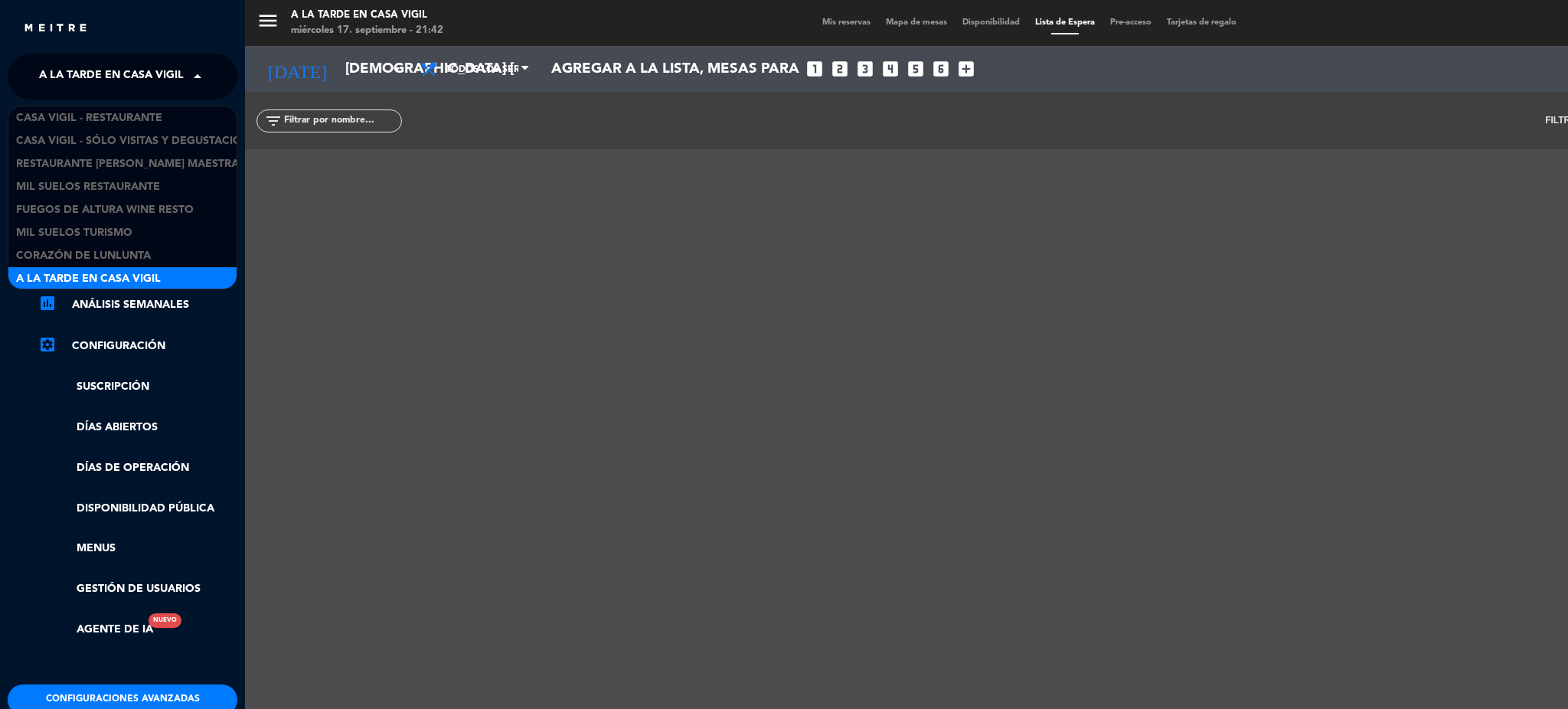
click at [108, 79] on span "A la tarde en Casa Vigil" at bounding box center [111, 77] width 144 height 32
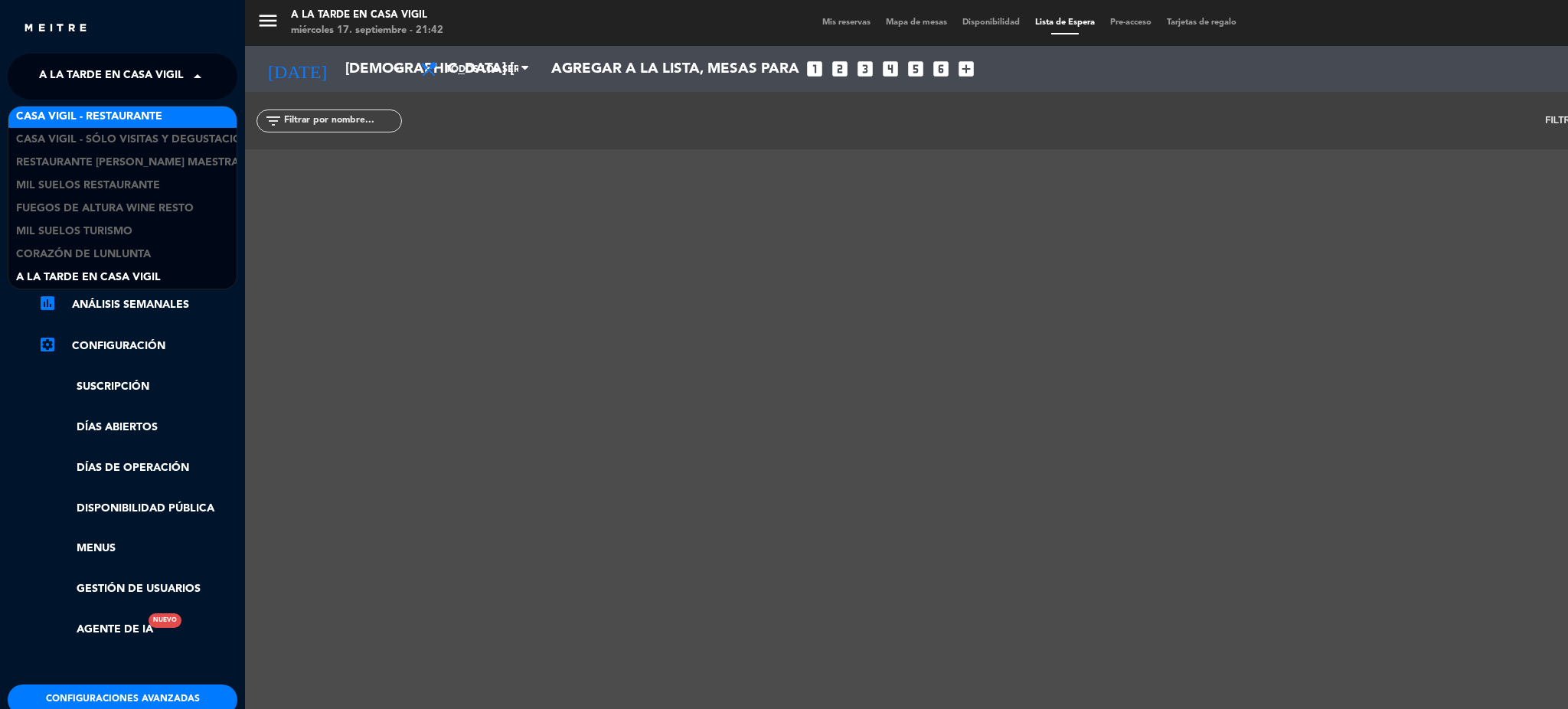
click at [116, 124] on span "Casa Vigil - Restaurante" at bounding box center [89, 117] width 146 height 18
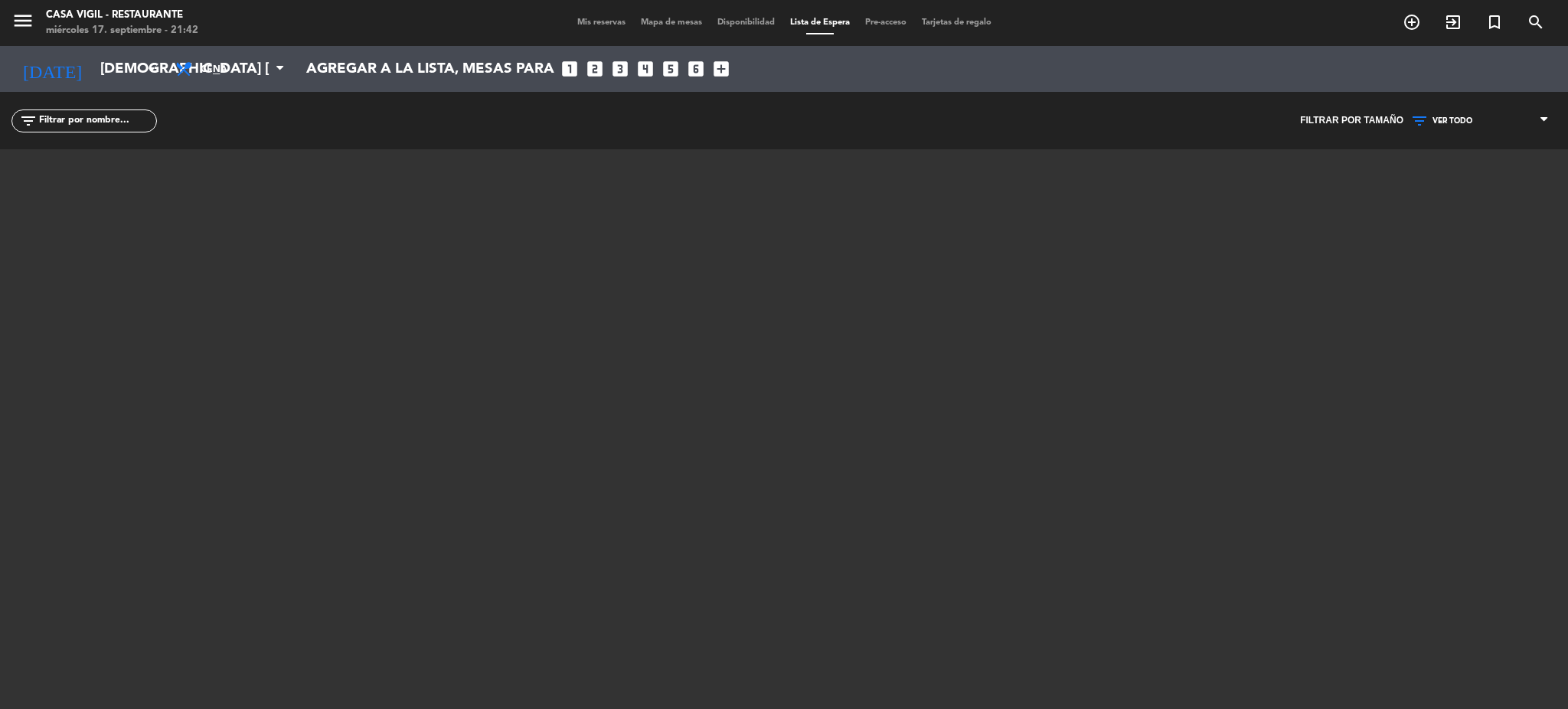
click at [593, 23] on span "Mis reservas" at bounding box center [601, 22] width 64 height 8
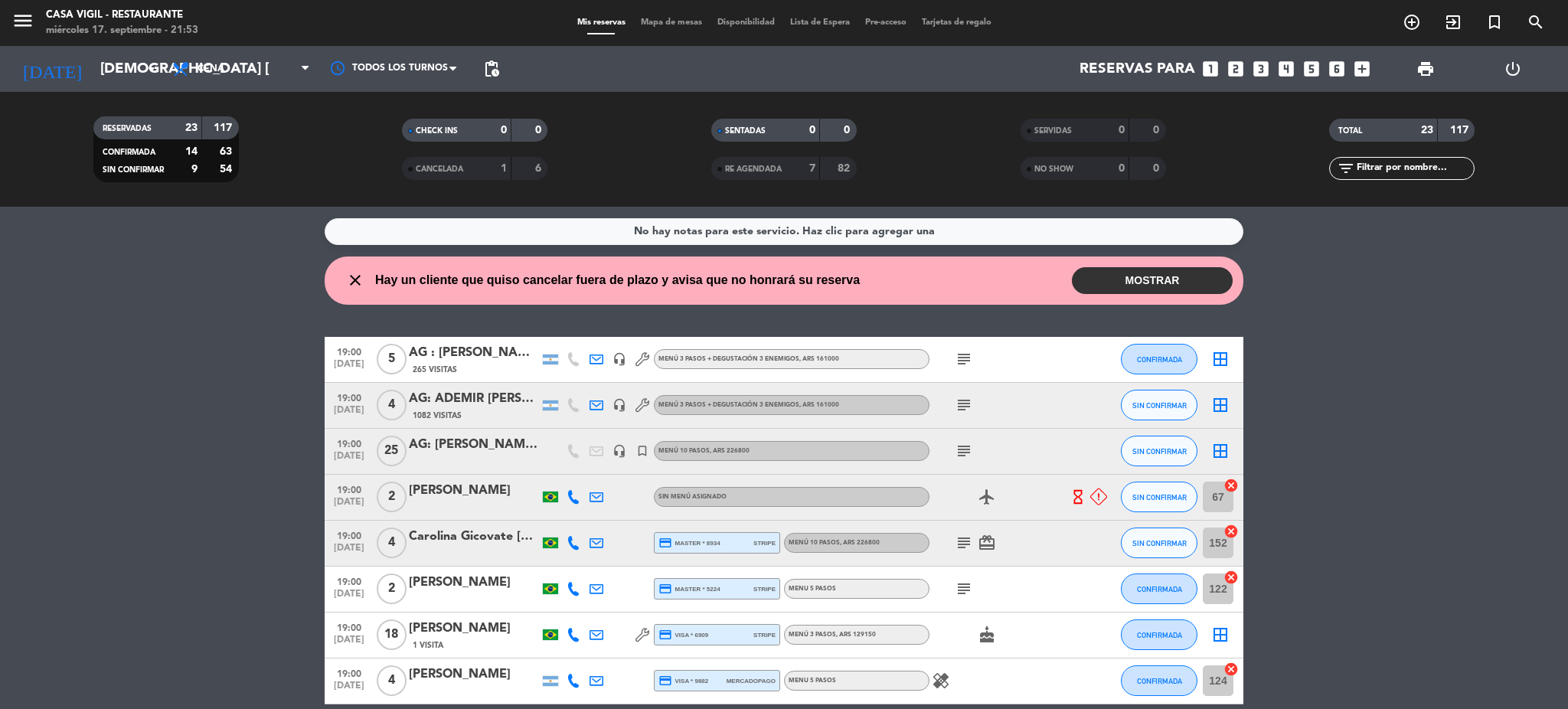
click at [1156, 278] on button "MOSTRAR" at bounding box center [1152, 280] width 161 height 27
